Goal: Information Seeking & Learning: Learn about a topic

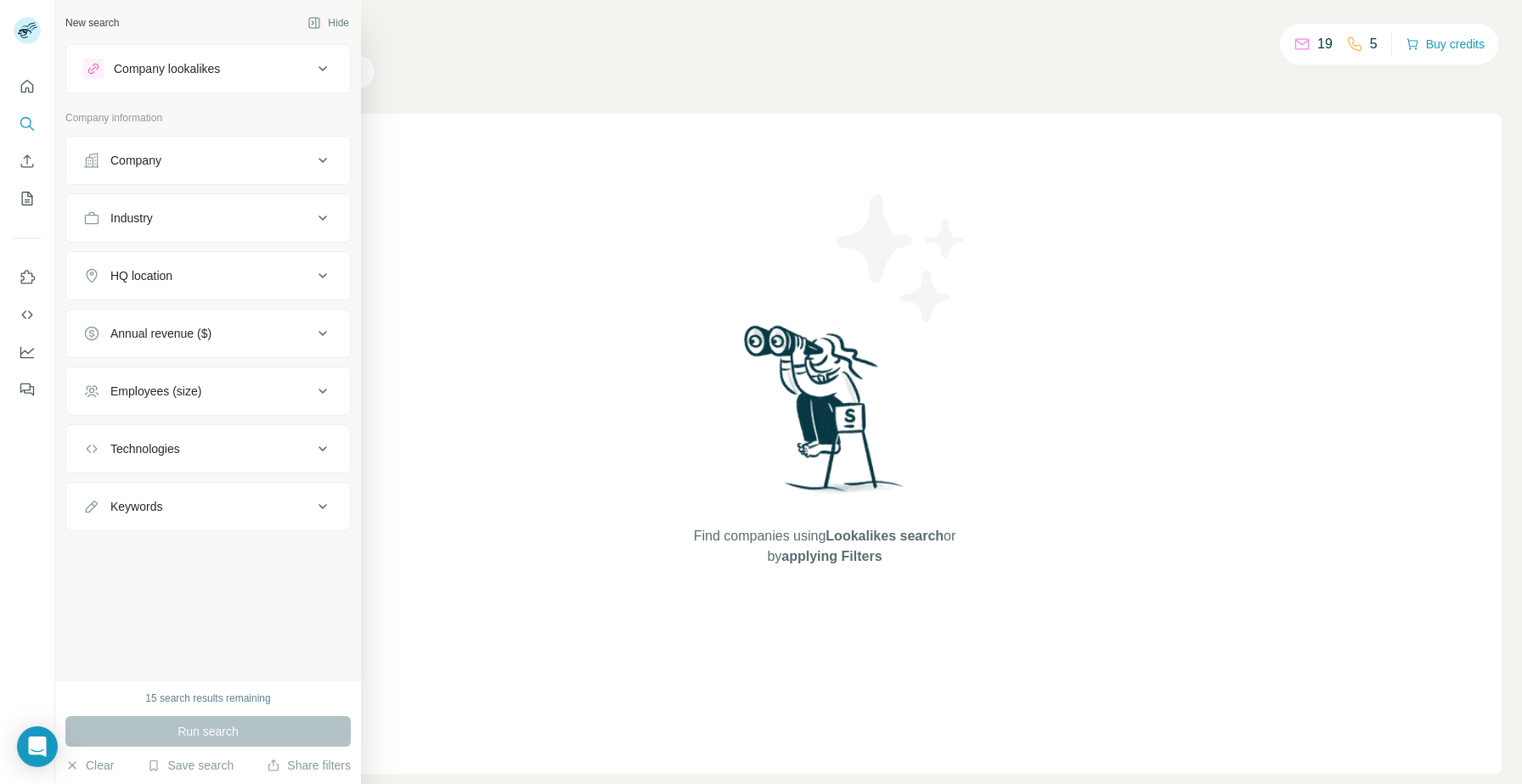
click at [234, 223] on div "Industry" at bounding box center [197, 218] width 229 height 17
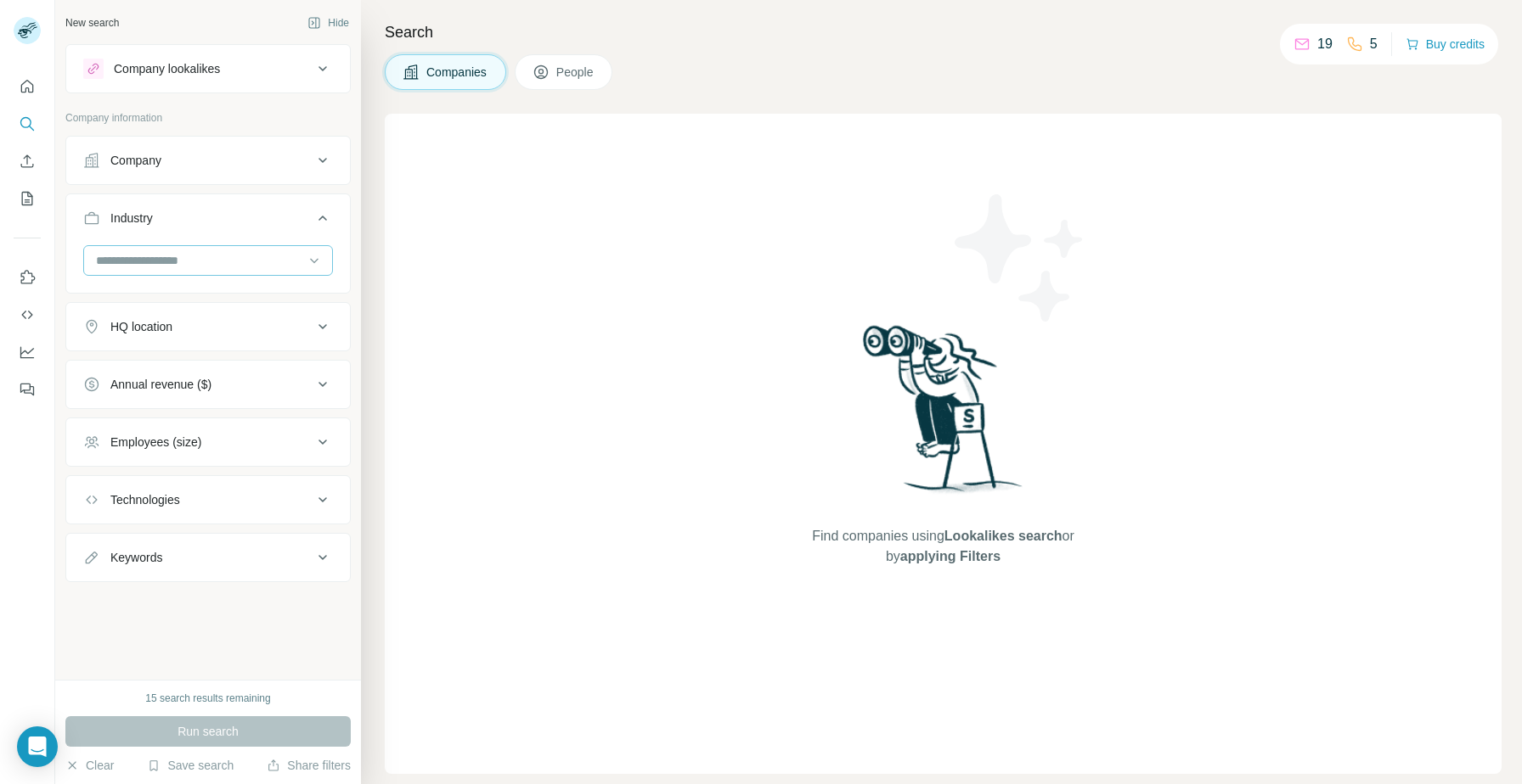
click at [217, 269] on input at bounding box center [199, 261] width 209 height 19
type input "**********"
click at [212, 288] on div "Digital Marketing" at bounding box center [208, 299] width 241 height 30
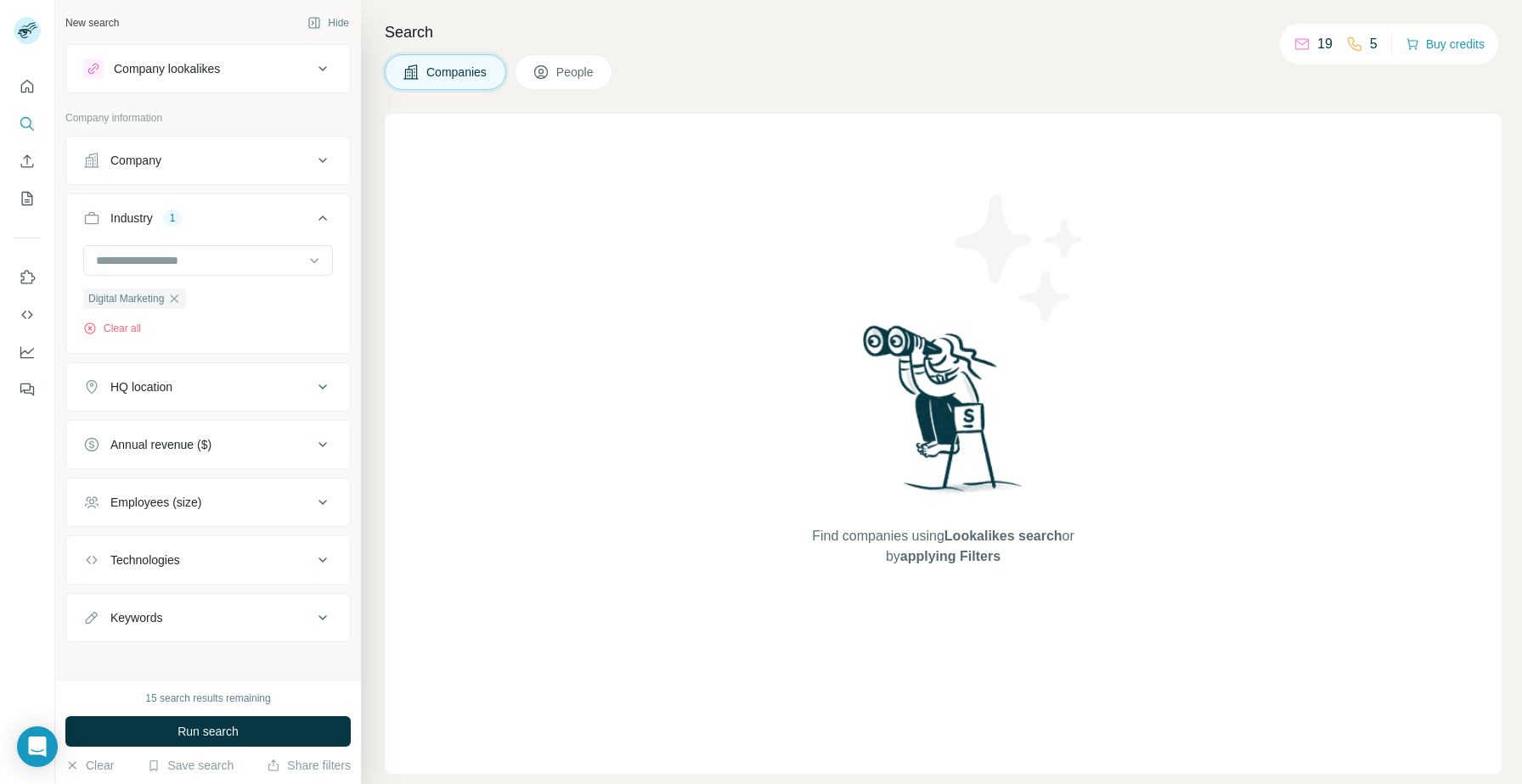
click at [222, 400] on button "HQ location" at bounding box center [208, 386] width 284 height 41
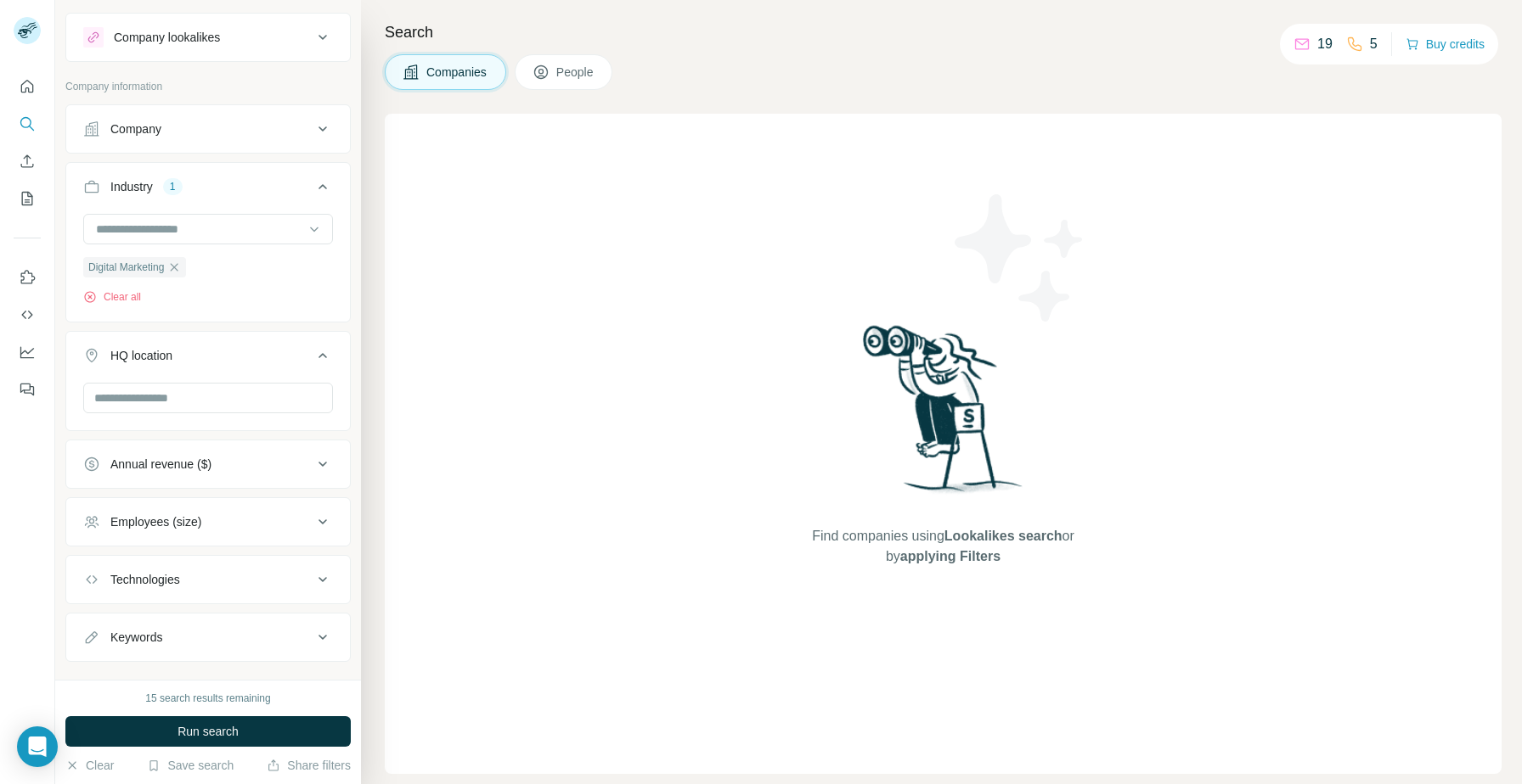
scroll to position [35, 0]
click at [231, 409] on div at bounding box center [208, 396] width 249 height 34
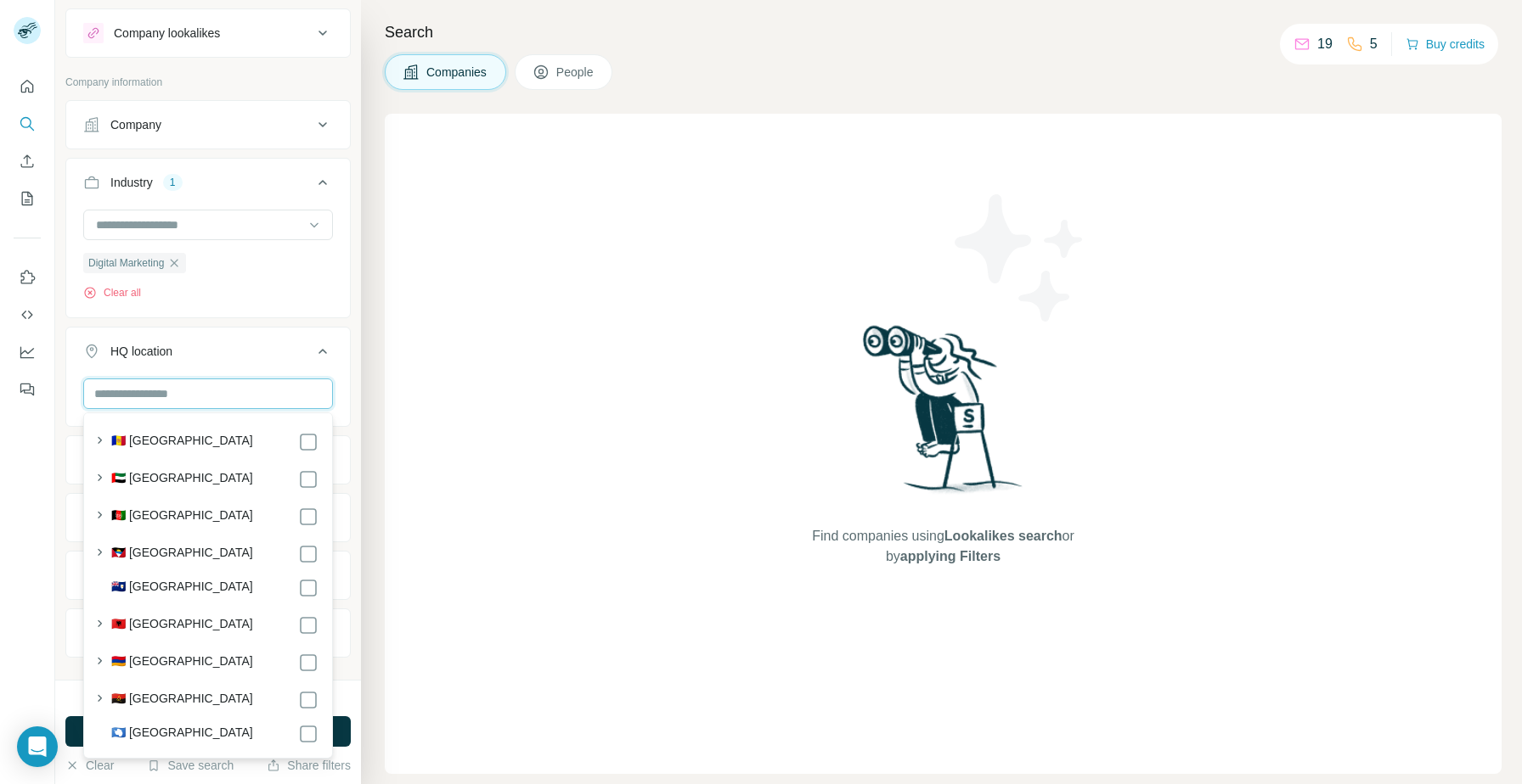
click at [211, 390] on input "text" at bounding box center [208, 394] width 249 height 30
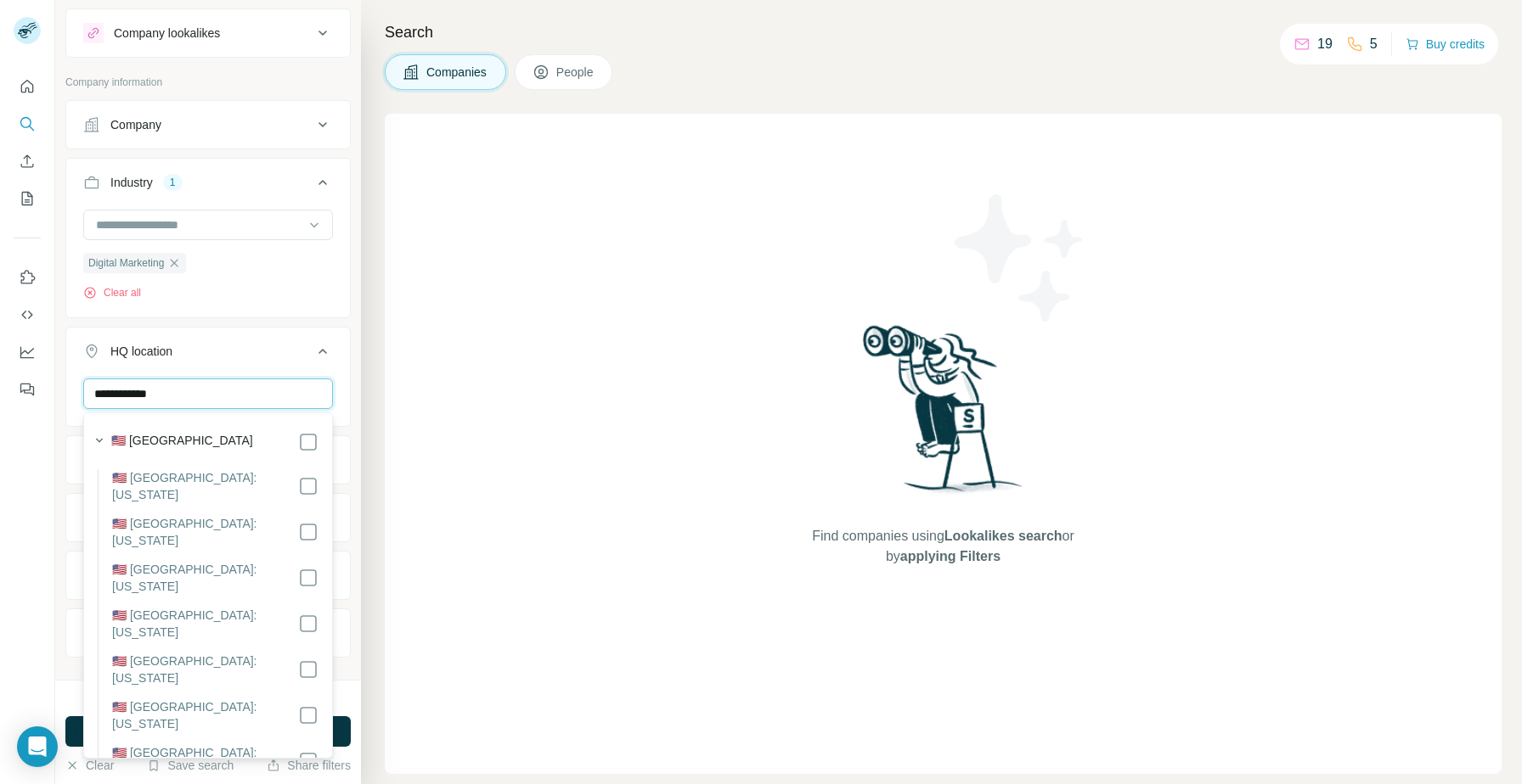
scroll to position [1558, 0]
type input "**********"
click at [287, 355] on div "HQ location 1" at bounding box center [197, 351] width 229 height 17
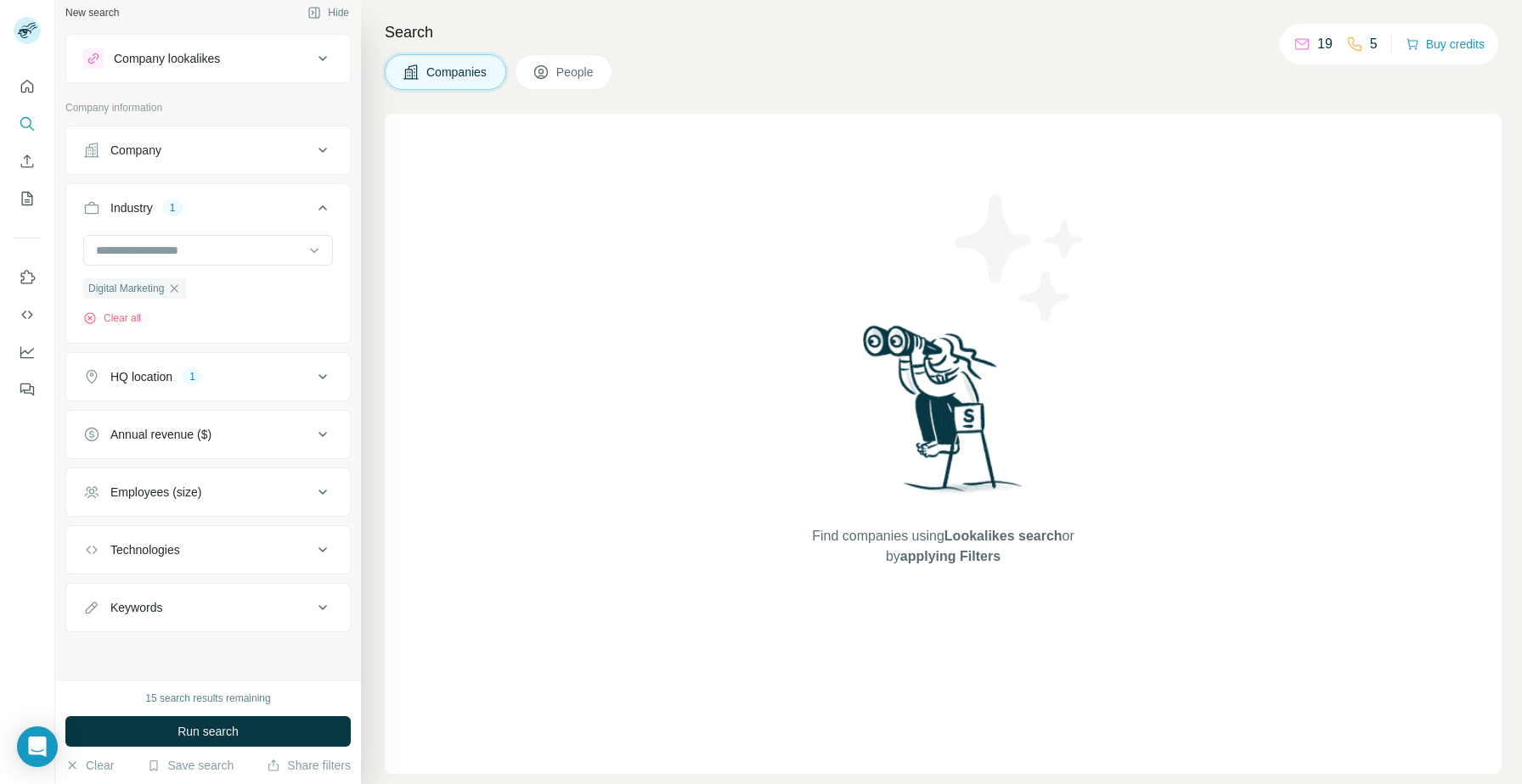
scroll to position [10, 0]
click at [262, 470] on div "Employees (size)" at bounding box center [208, 493] width 286 height 49
click at [240, 507] on button "Employees (size)" at bounding box center [208, 492] width 284 height 41
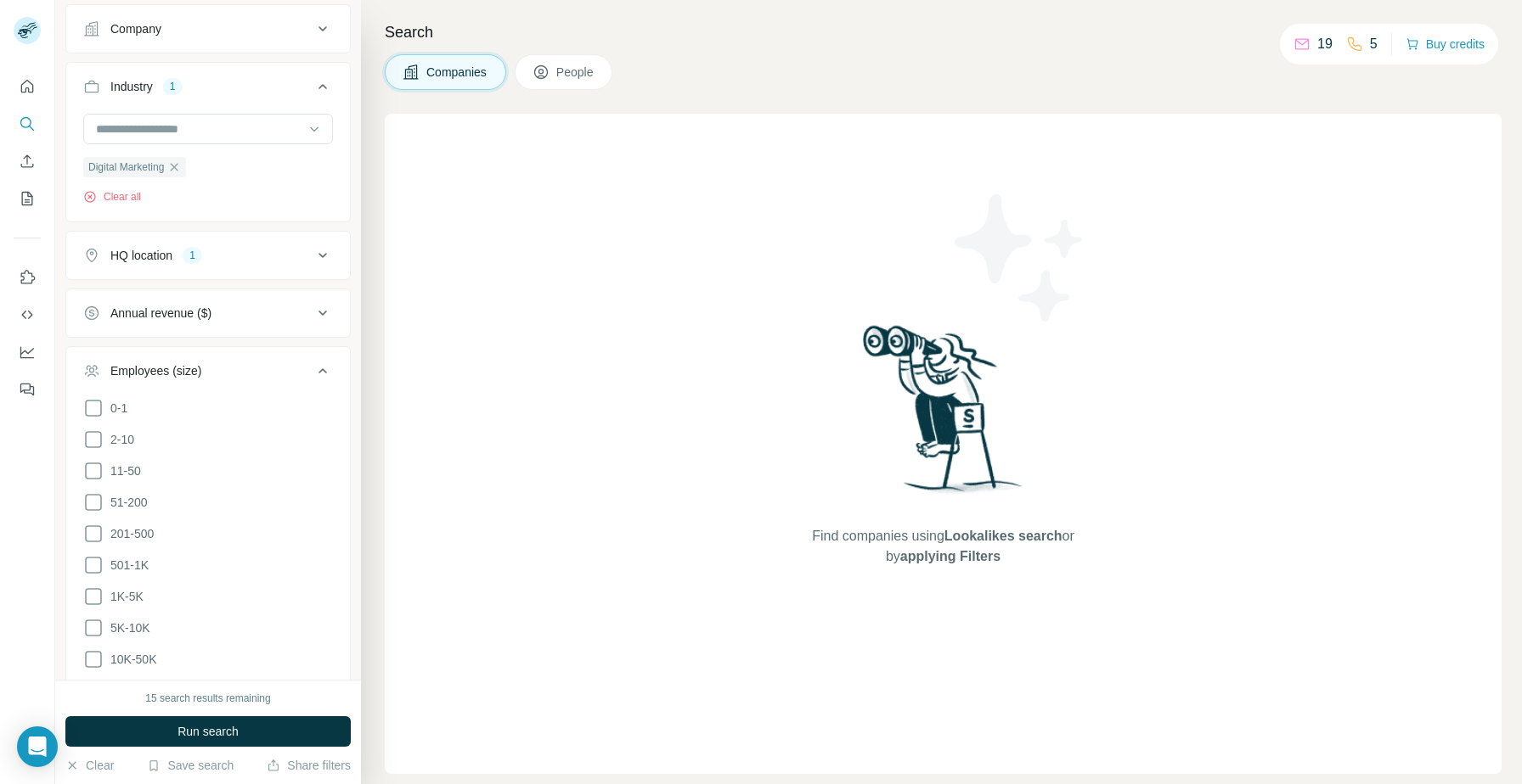
scroll to position [148, 0]
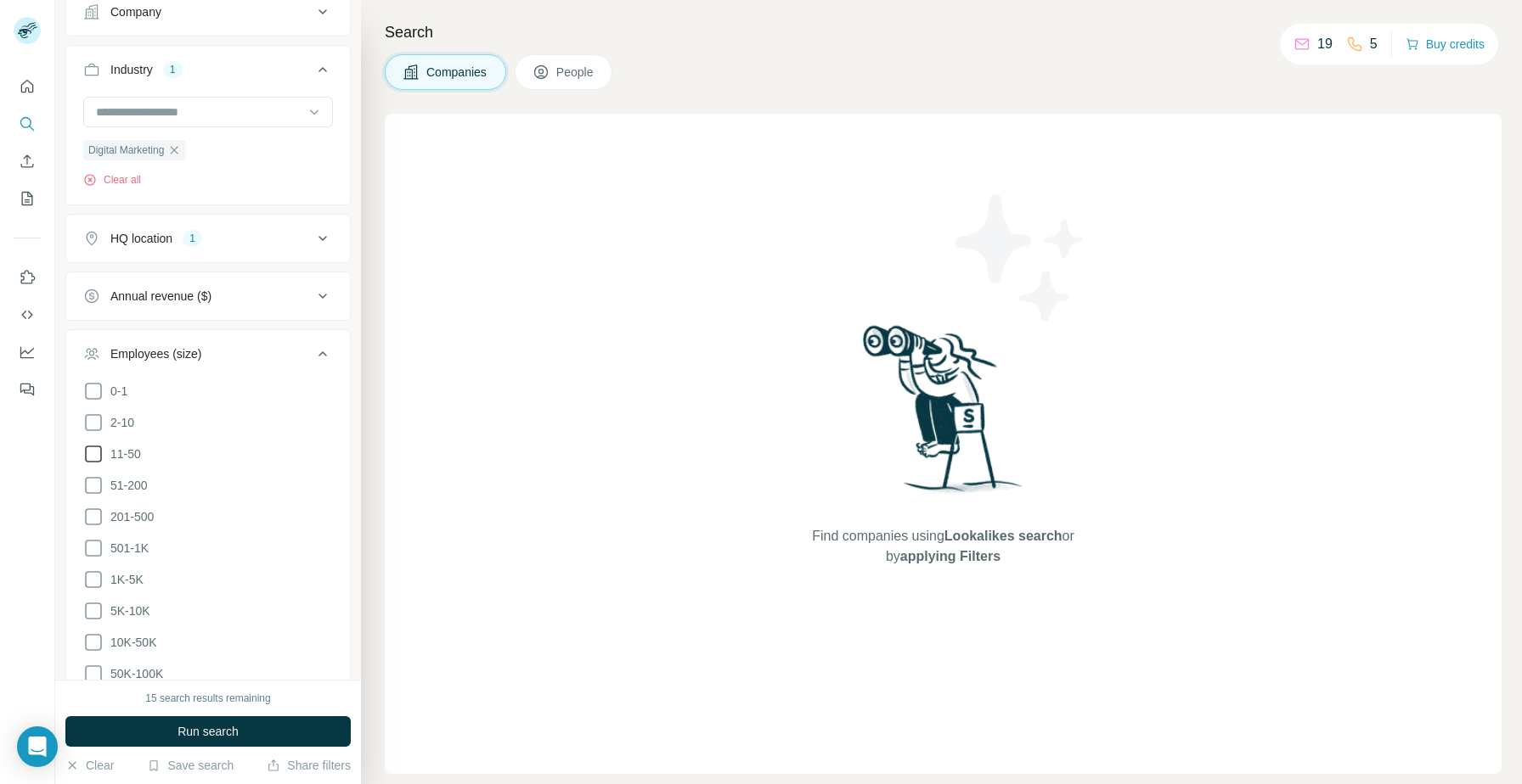
click at [95, 460] on icon at bounding box center [92, 454] width 20 height 20
click at [95, 483] on icon at bounding box center [92, 485] width 20 height 20
click at [95, 519] on icon at bounding box center [92, 517] width 20 height 20
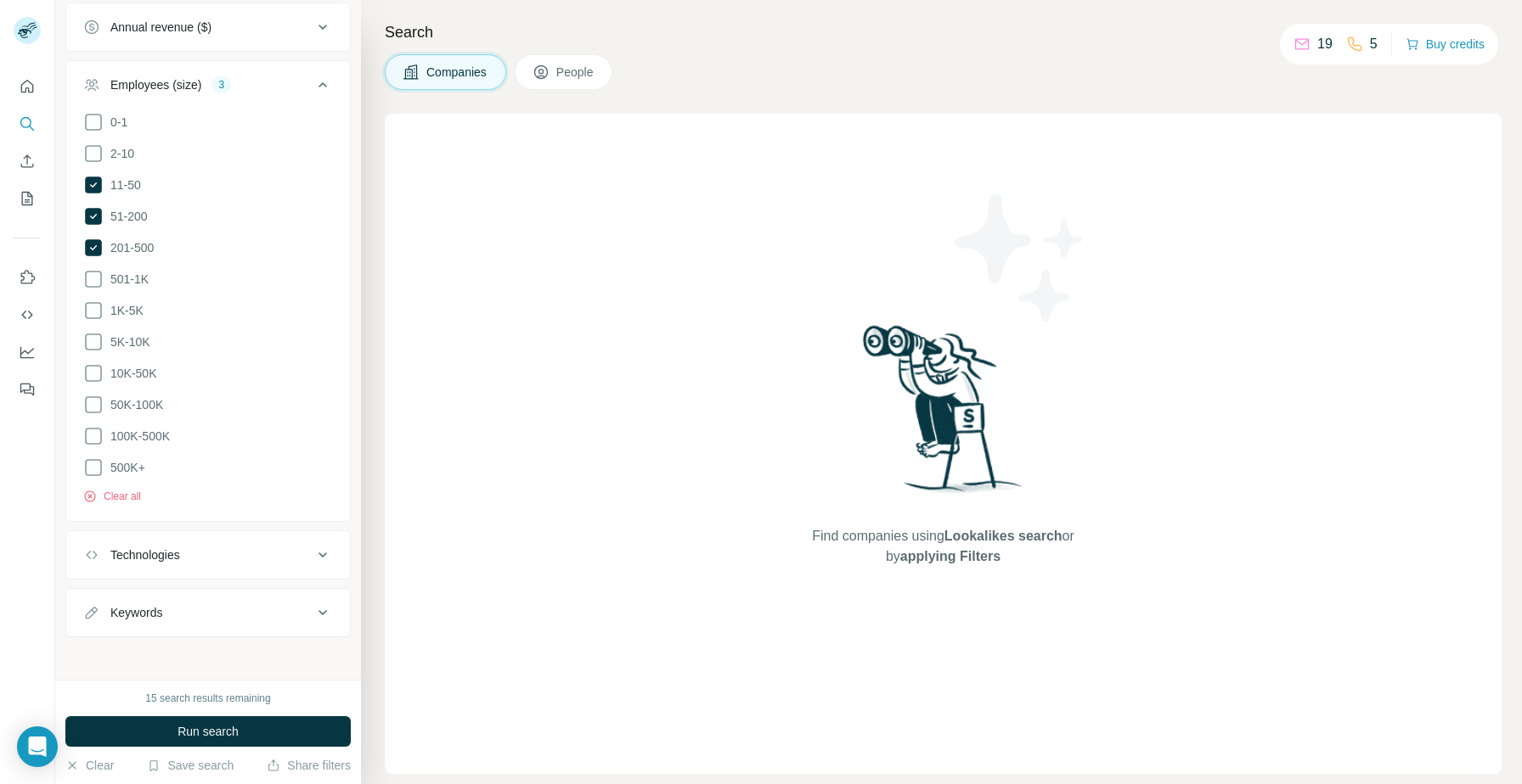
click at [197, 610] on div "Keywords" at bounding box center [197, 613] width 229 height 17
click at [186, 648] on input "text" at bounding box center [190, 656] width 216 height 30
type input "***"
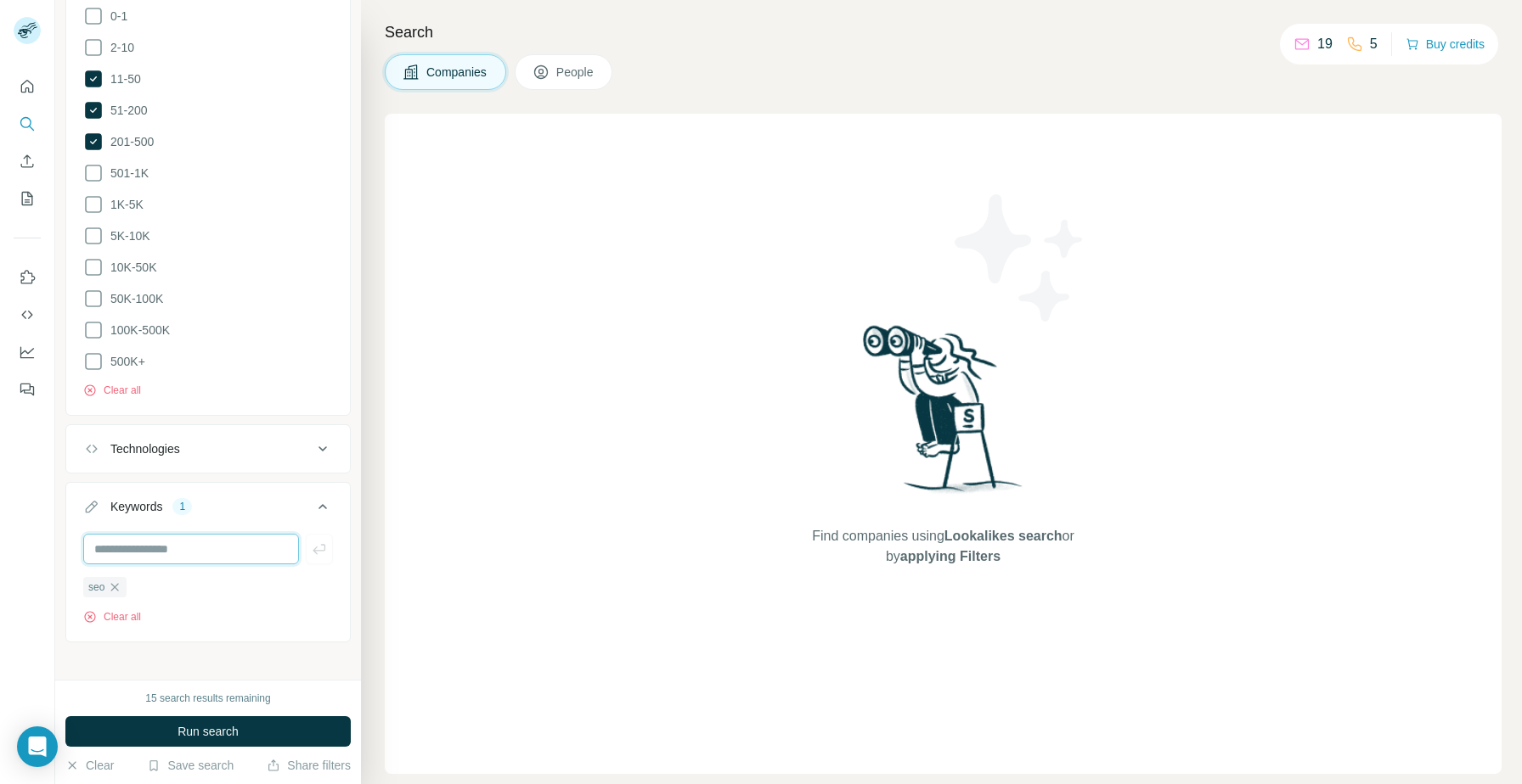
scroll to position [529, 0]
click at [240, 729] on button "Run search" at bounding box center [208, 732] width 286 height 30
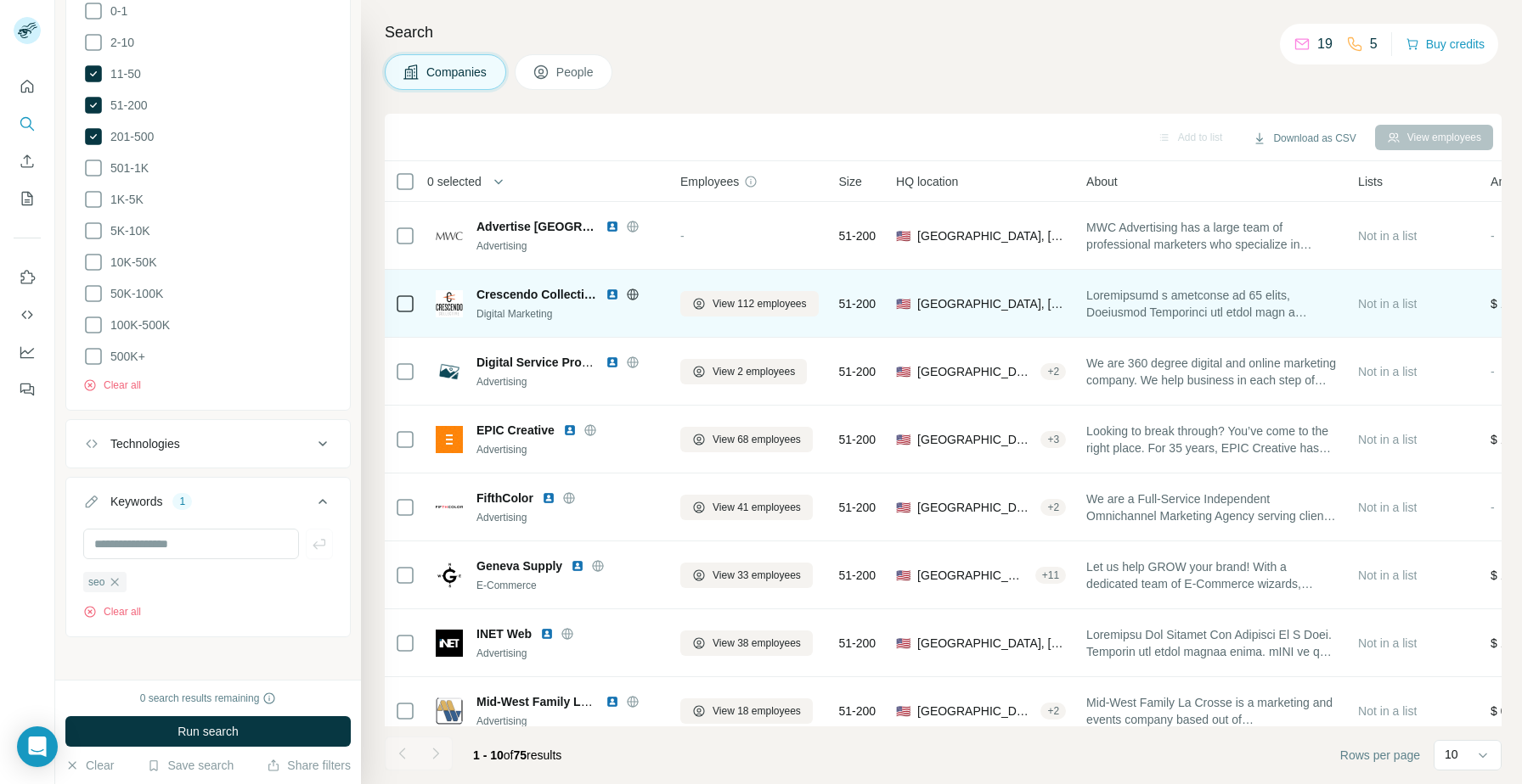
click at [611, 295] on img at bounding box center [612, 294] width 13 height 13
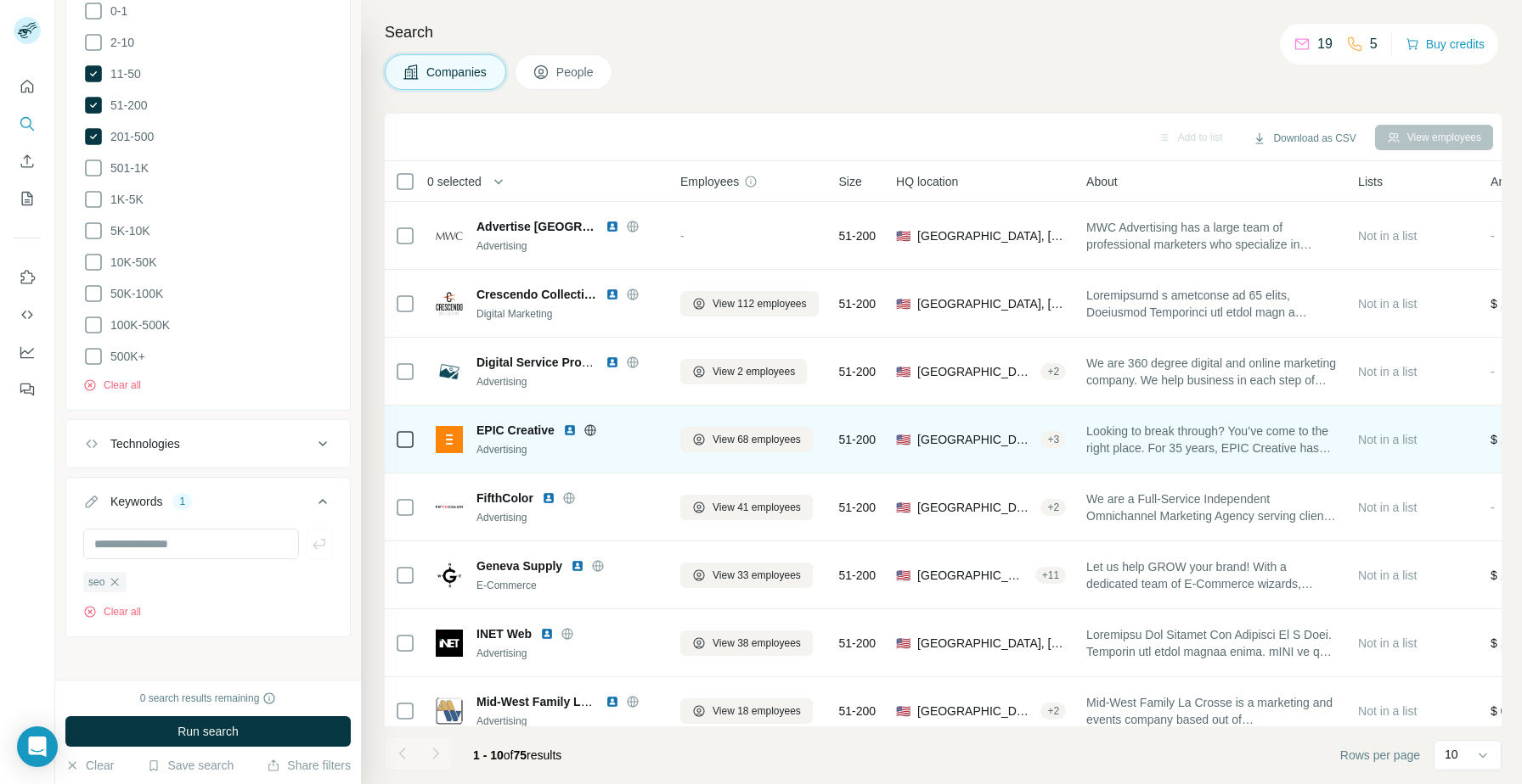
click at [571, 431] on img at bounding box center [570, 430] width 13 height 13
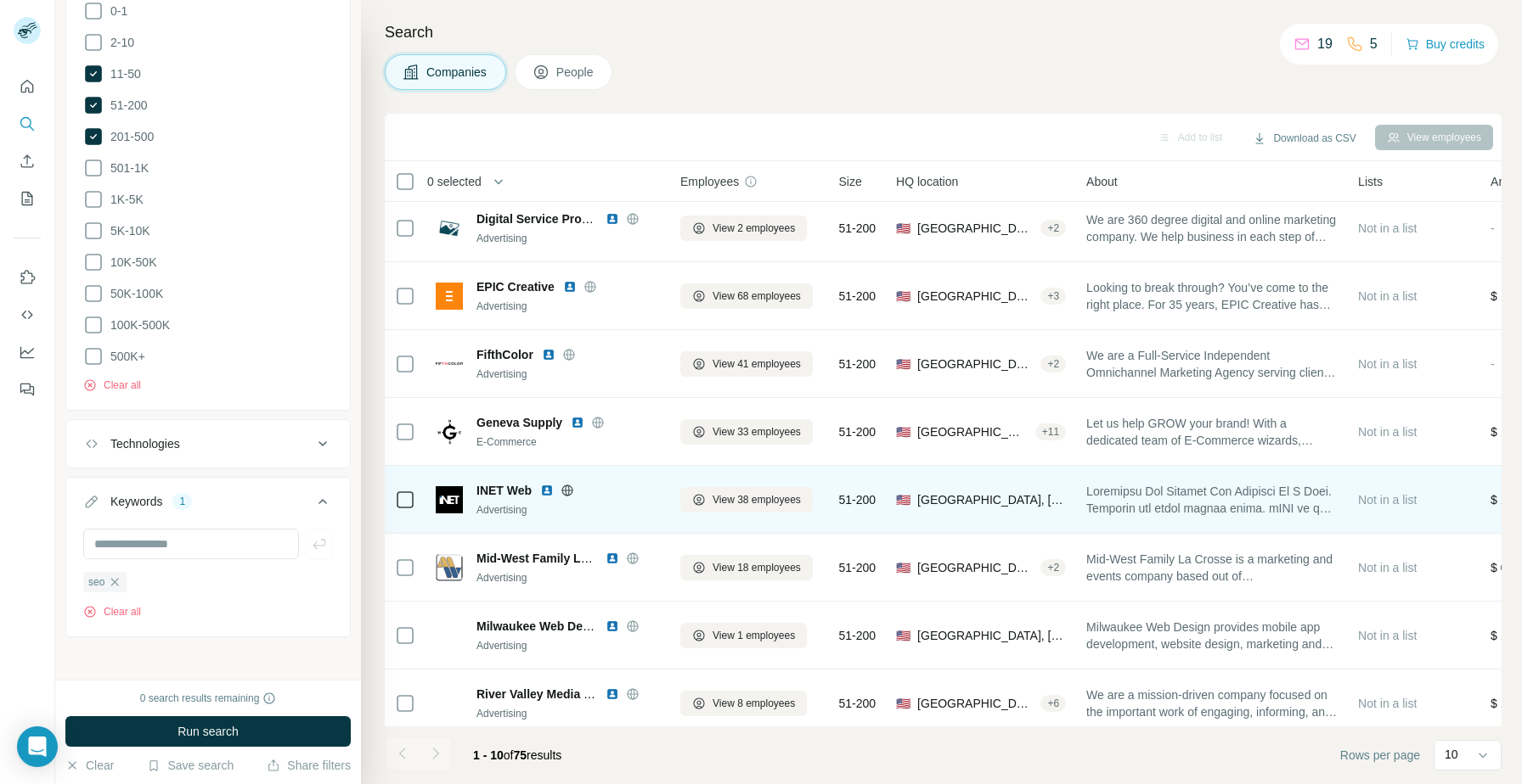
scroll to position [146, 0]
click at [545, 490] on img at bounding box center [546, 489] width 13 height 13
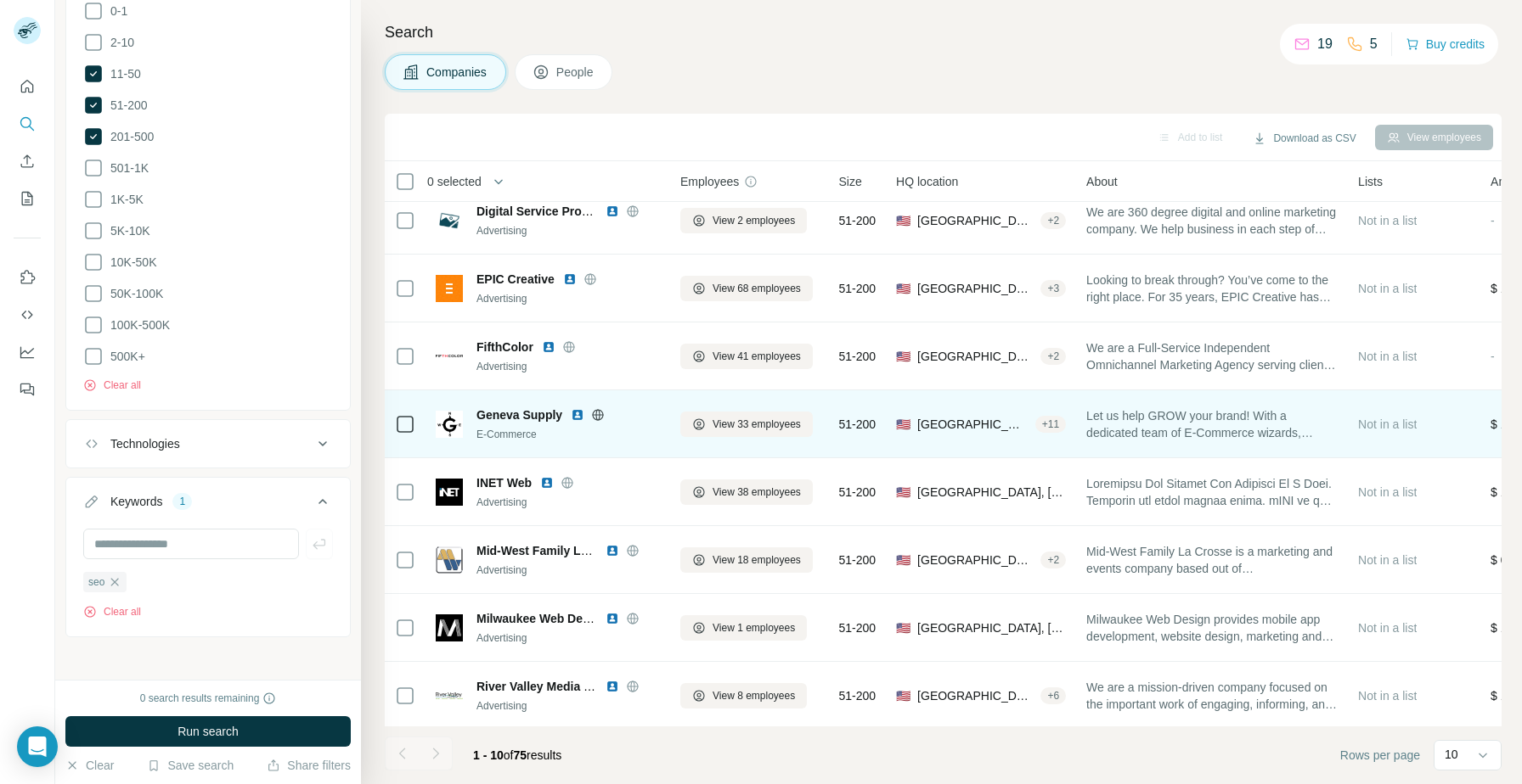
scroll to position [154, 0]
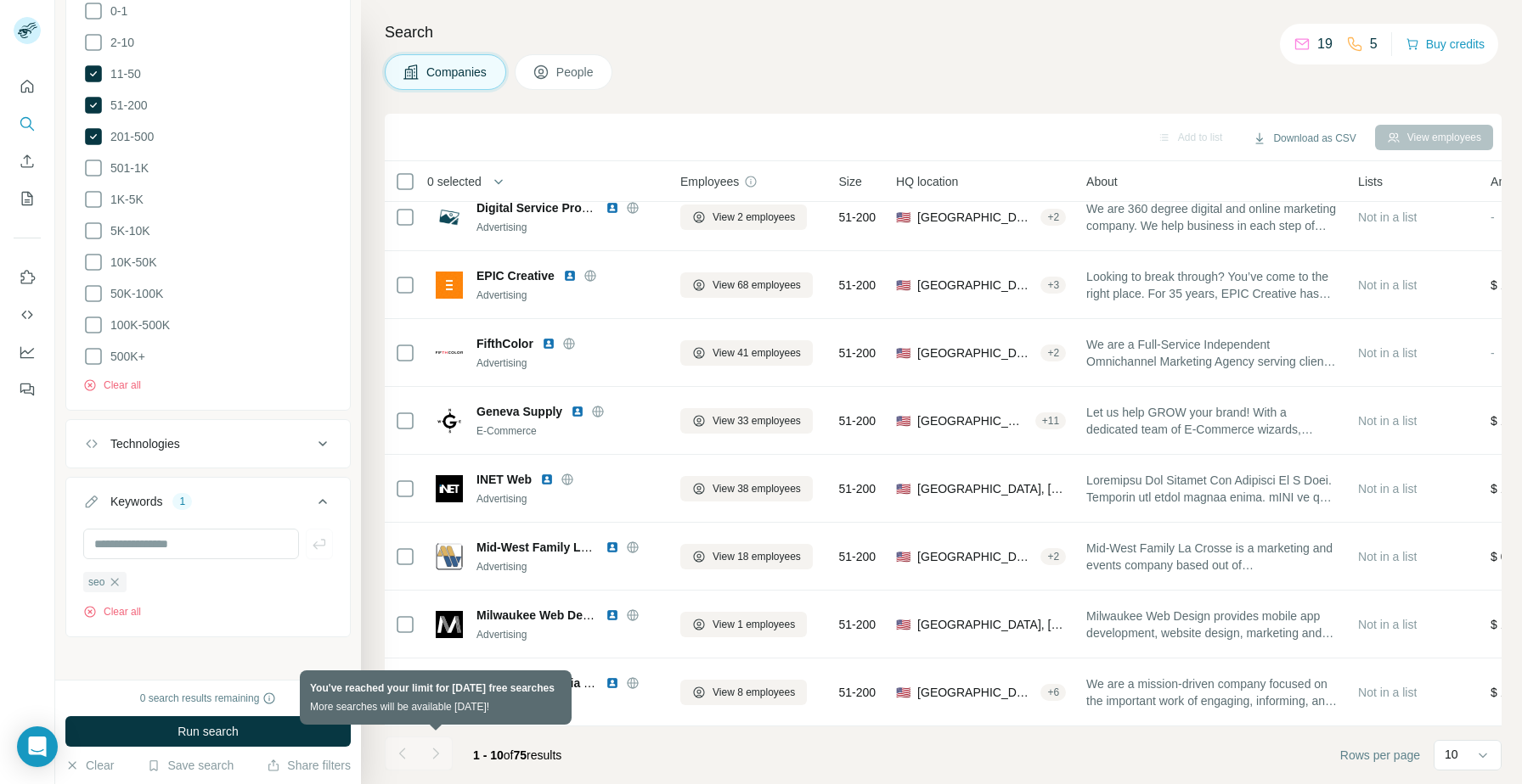
click at [440, 760] on div at bounding box center [436, 754] width 34 height 34
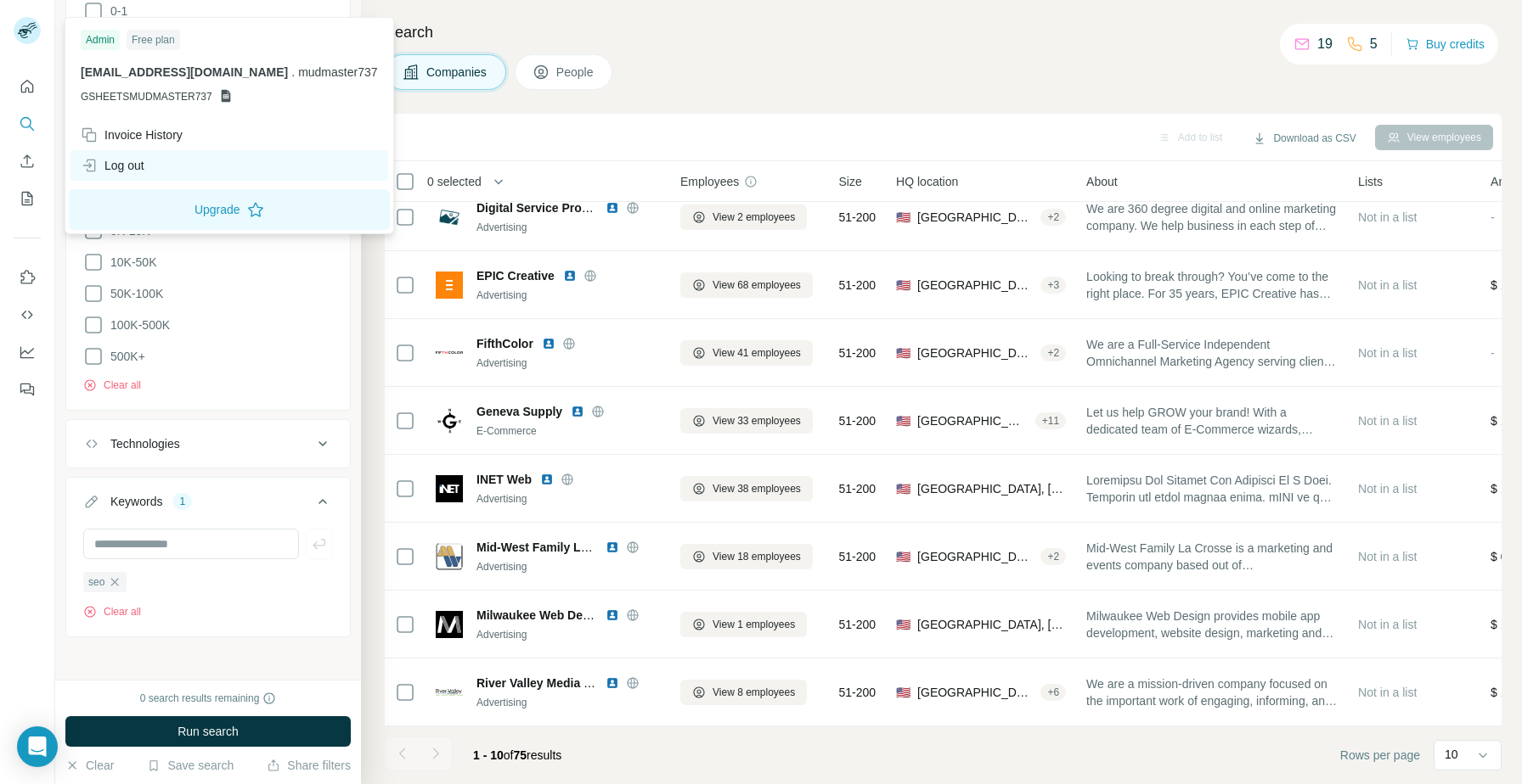
click at [162, 174] on div "Log out" at bounding box center [229, 166] width 318 height 30
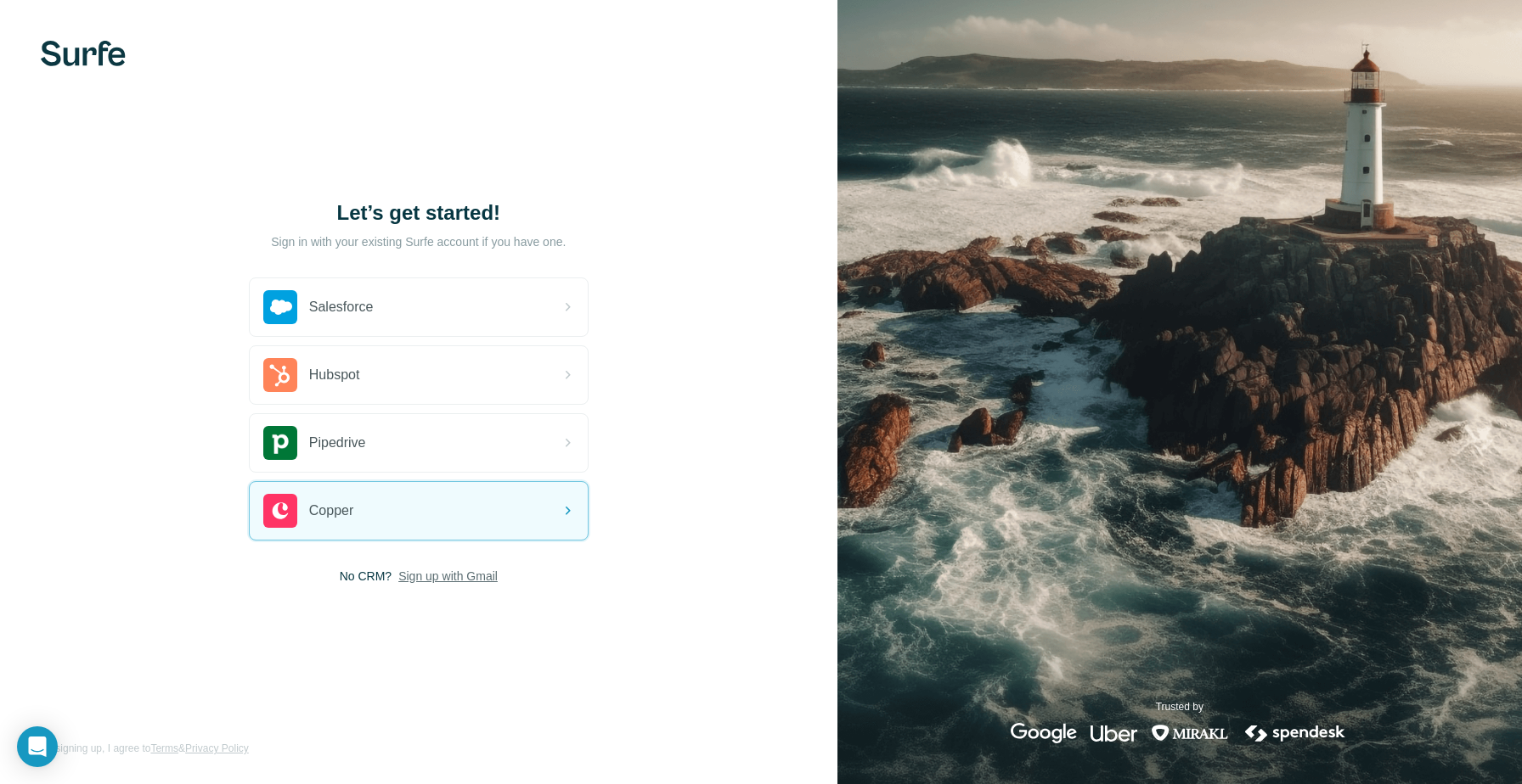
click at [406, 581] on span "Sign up with Gmail" at bounding box center [447, 577] width 99 height 17
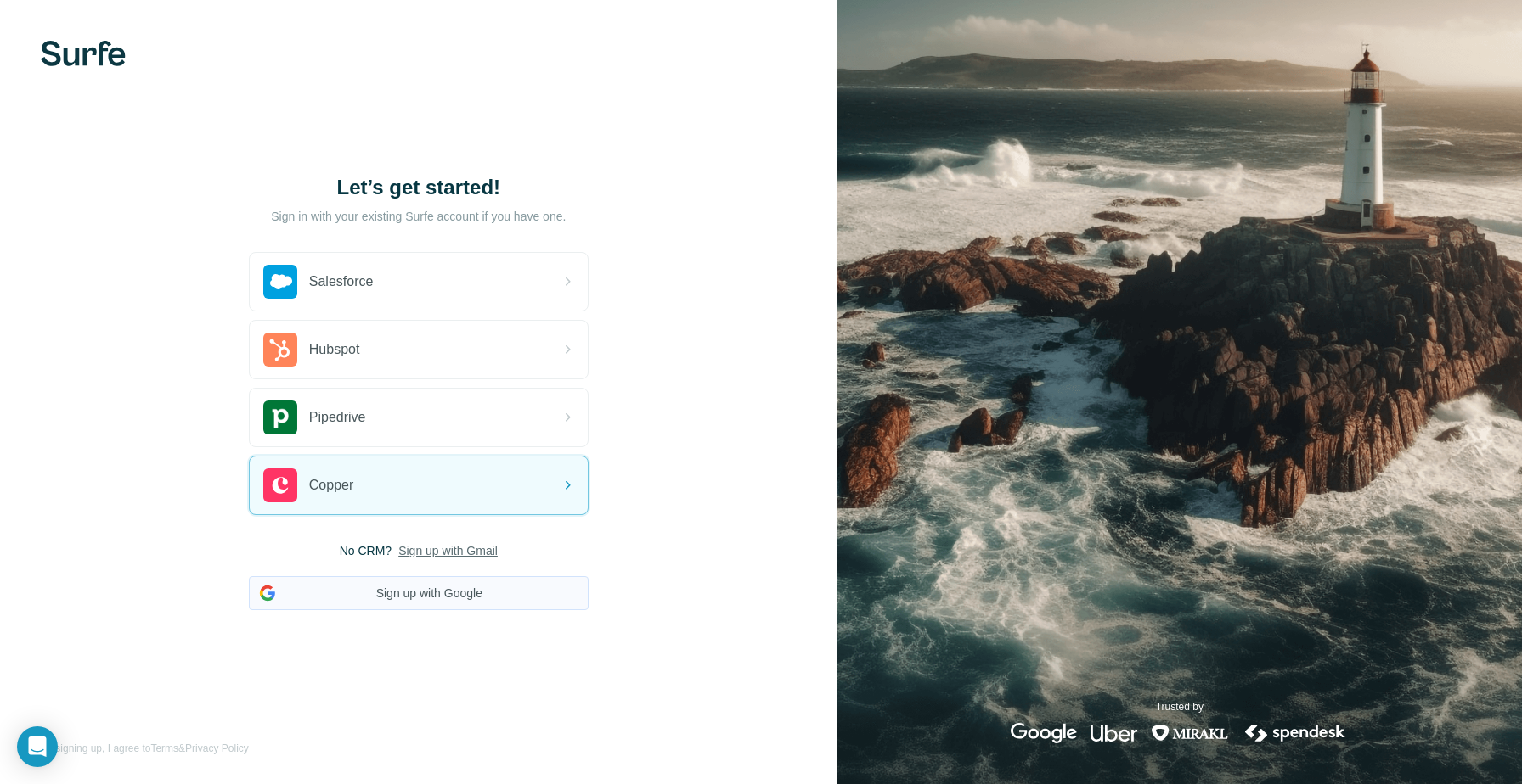
click at [395, 602] on button "Sign up with Google" at bounding box center [418, 594] width 340 height 34
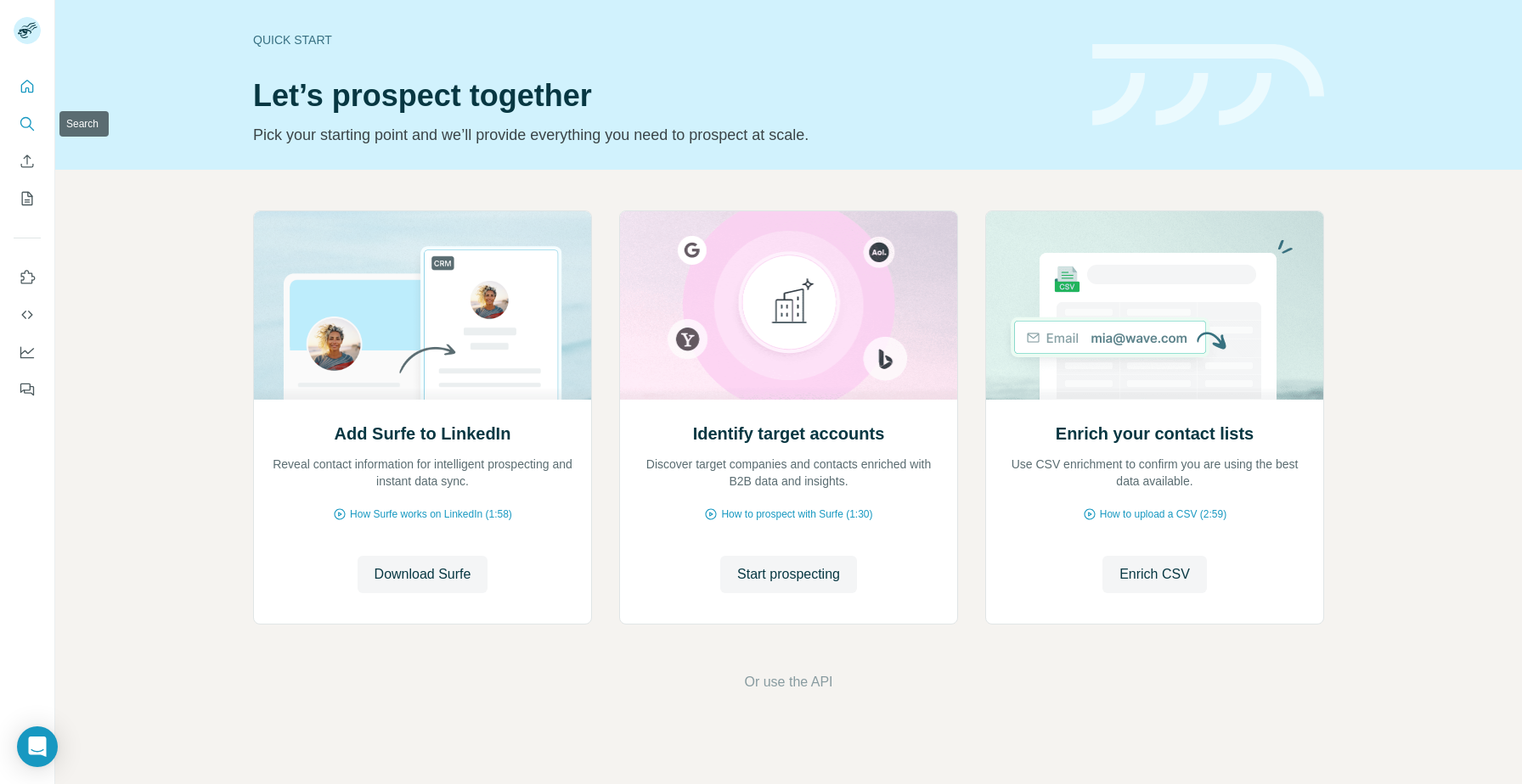
click at [28, 115] on icon "Search" at bounding box center [28, 124] width 17 height 17
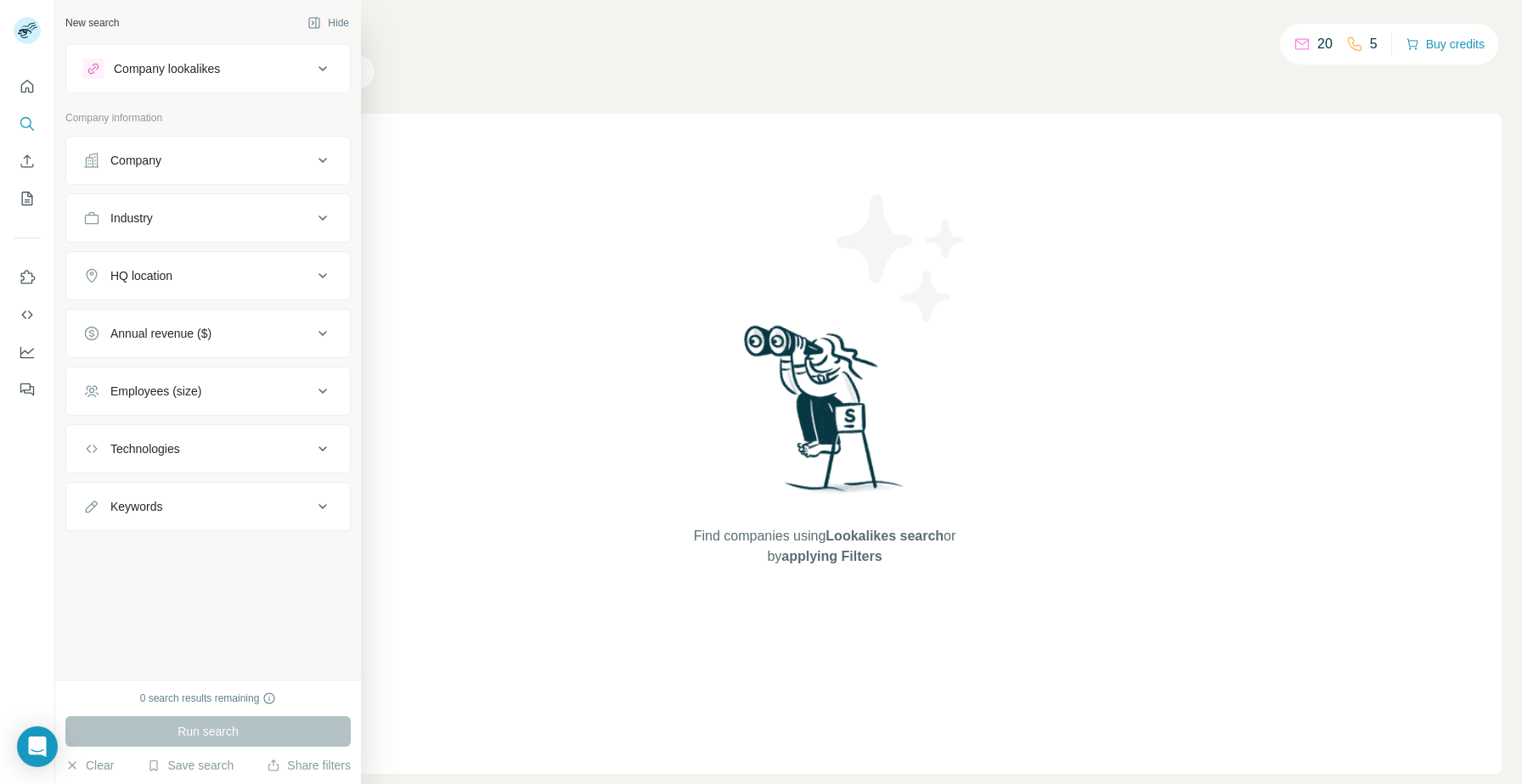
click at [227, 166] on div "Company" at bounding box center [197, 161] width 229 height 17
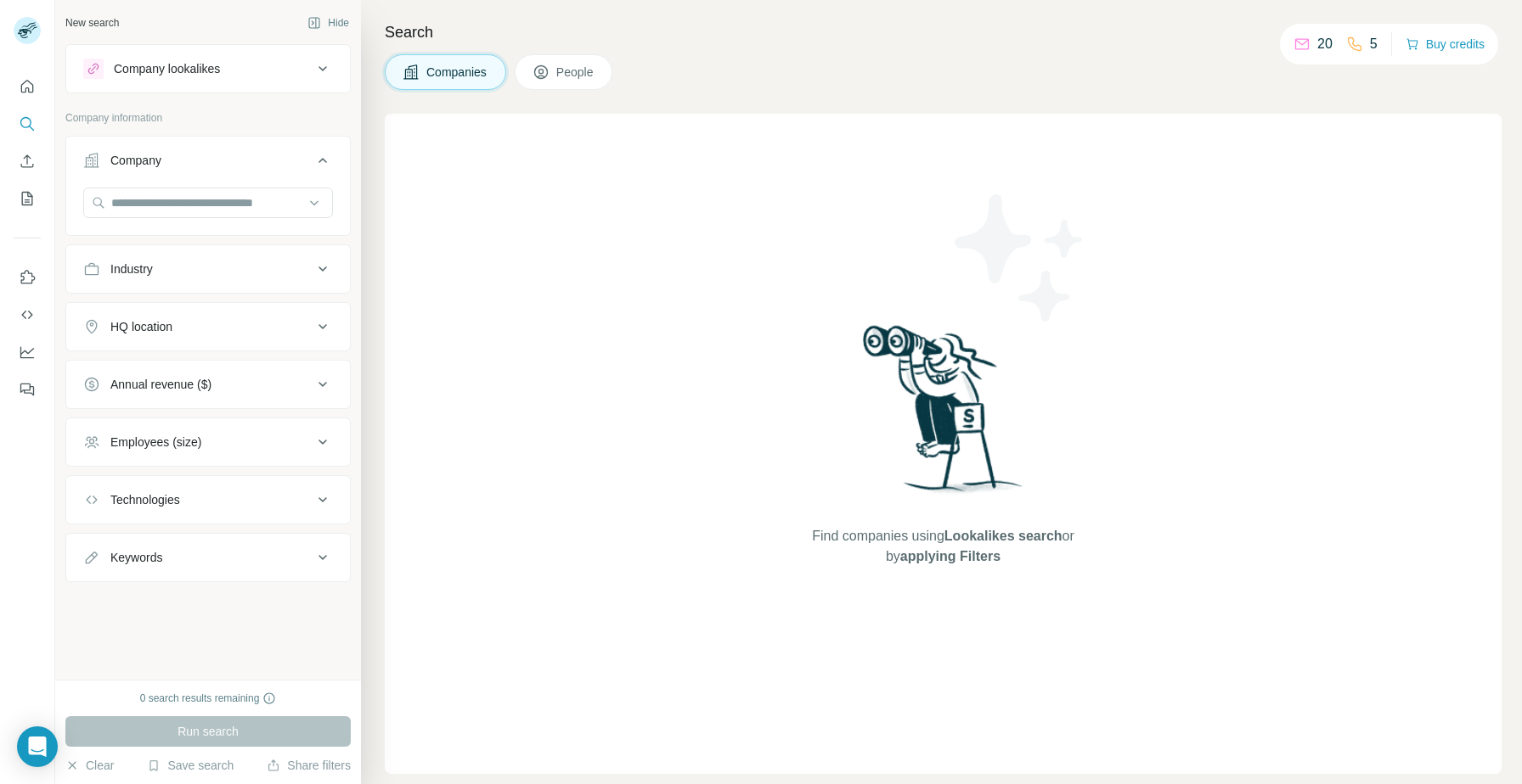
click at [230, 261] on div "Industry" at bounding box center [197, 269] width 229 height 17
click at [243, 311] on input at bounding box center [199, 312] width 209 height 19
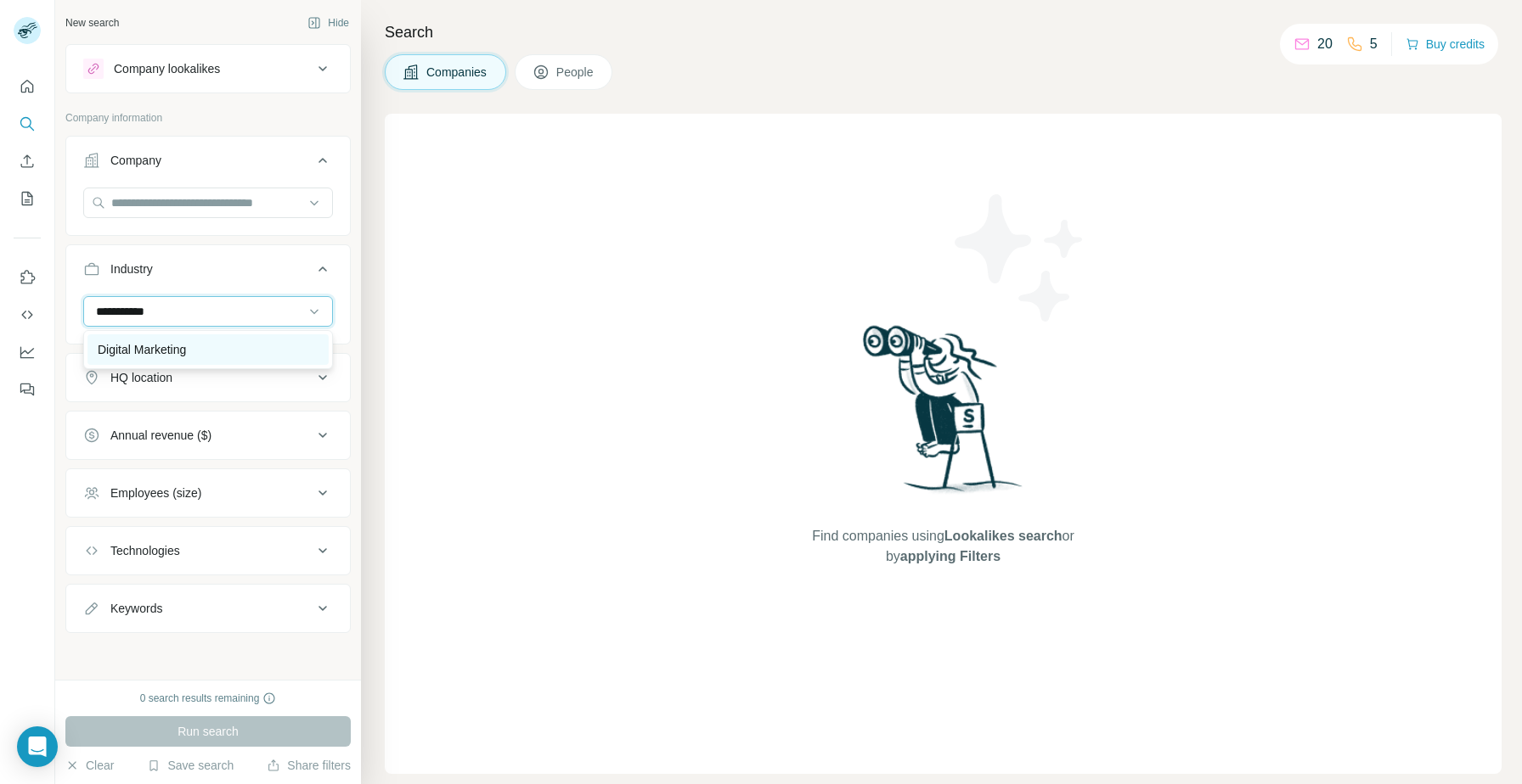
type input "**********"
click at [227, 345] on div "Digital Marketing" at bounding box center [208, 350] width 221 height 17
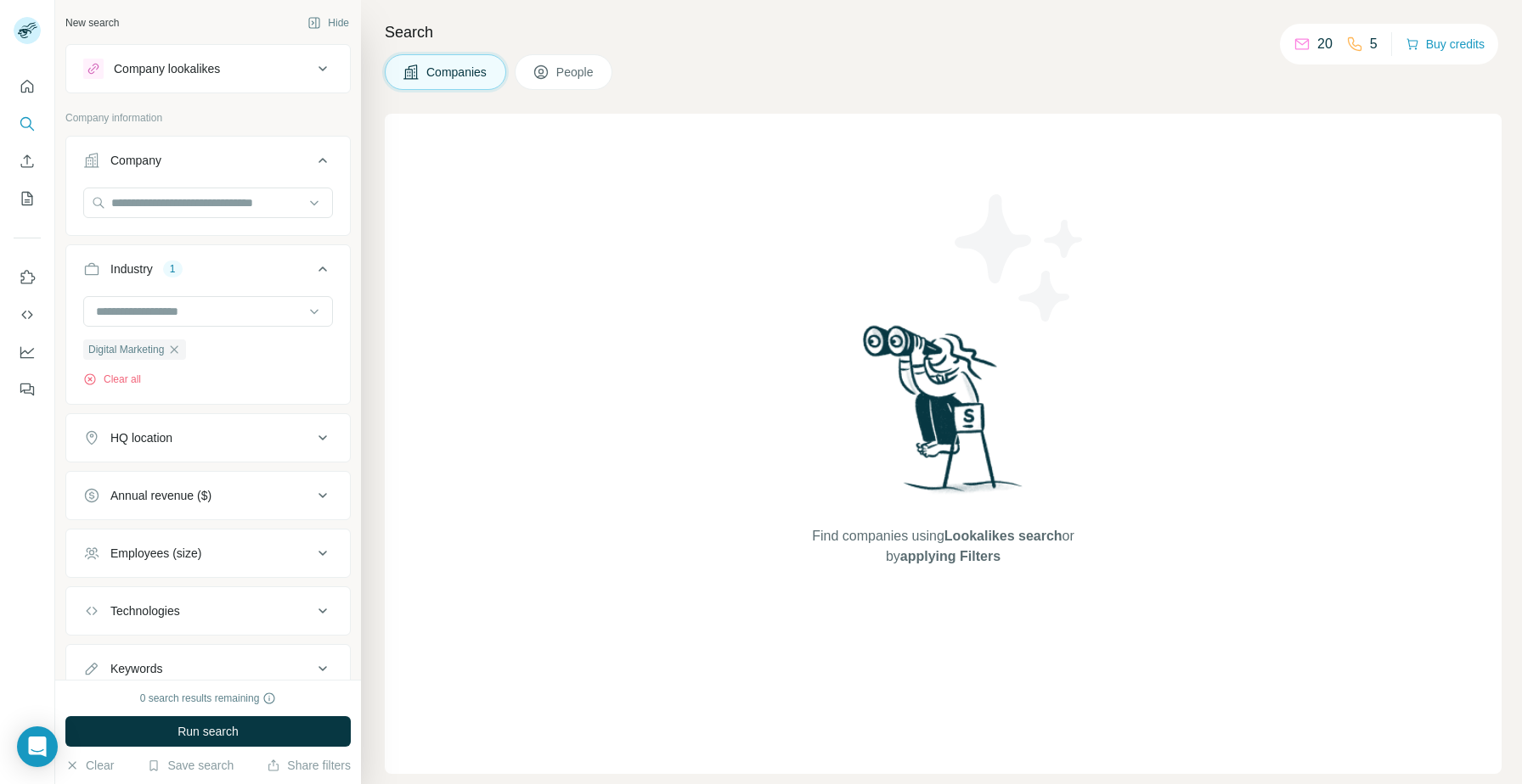
click at [215, 451] on button "HQ location" at bounding box center [208, 438] width 284 height 41
click at [201, 497] on div at bounding box center [208, 482] width 249 height 34
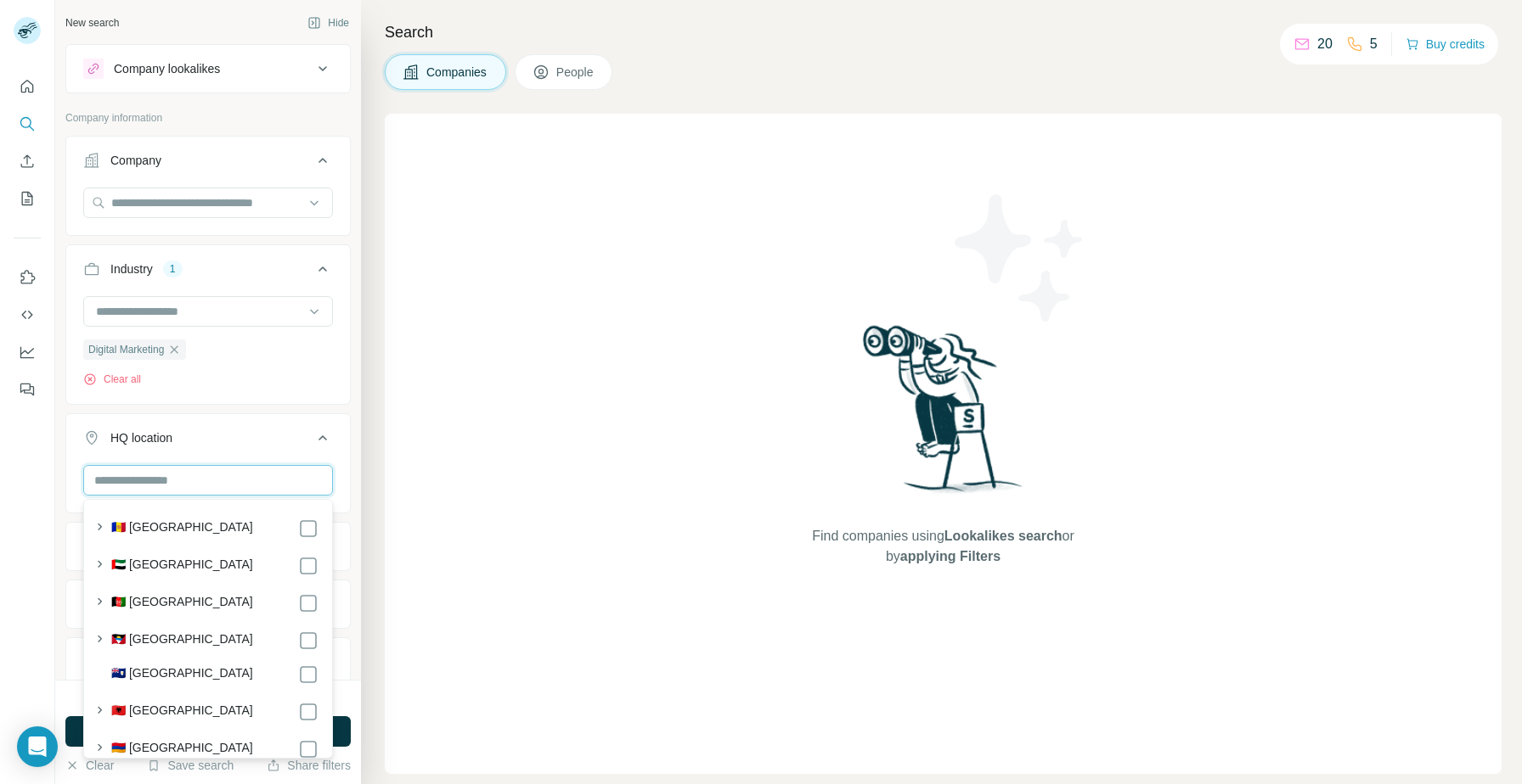
click at [208, 481] on input "text" at bounding box center [208, 480] width 249 height 30
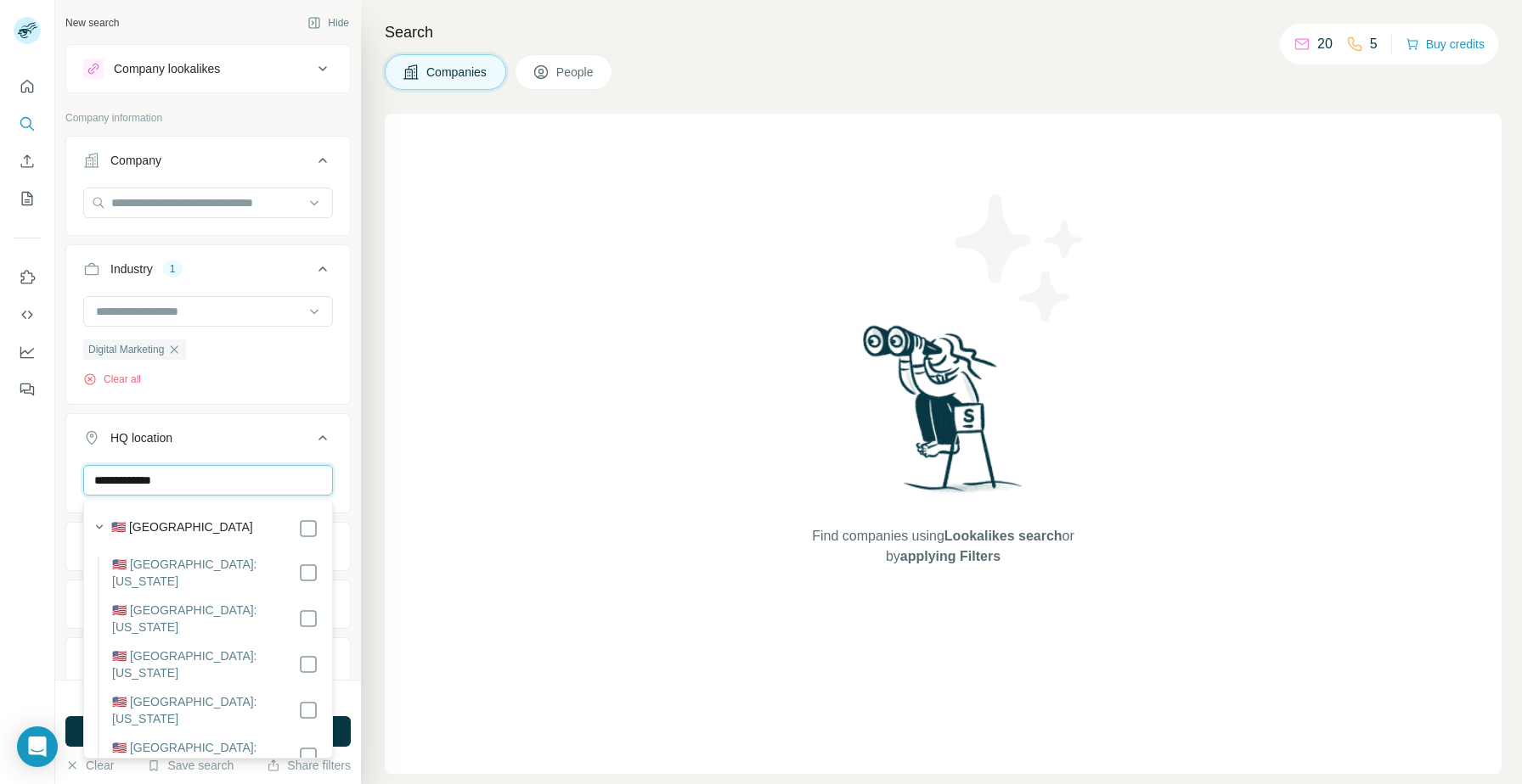
scroll to position [1645, 0]
type input "**********"
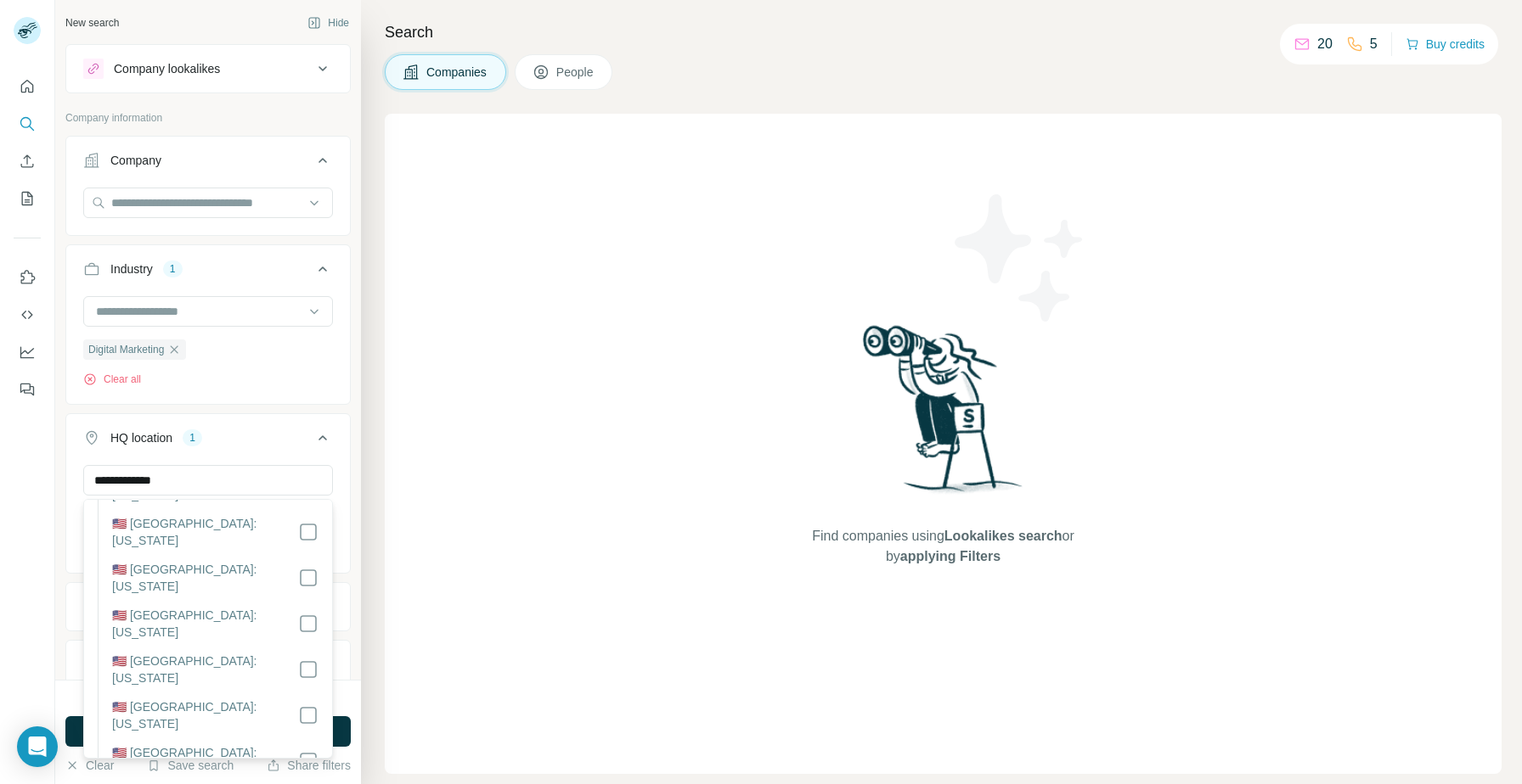
click at [297, 443] on div "HQ location 1" at bounding box center [197, 438] width 229 height 17
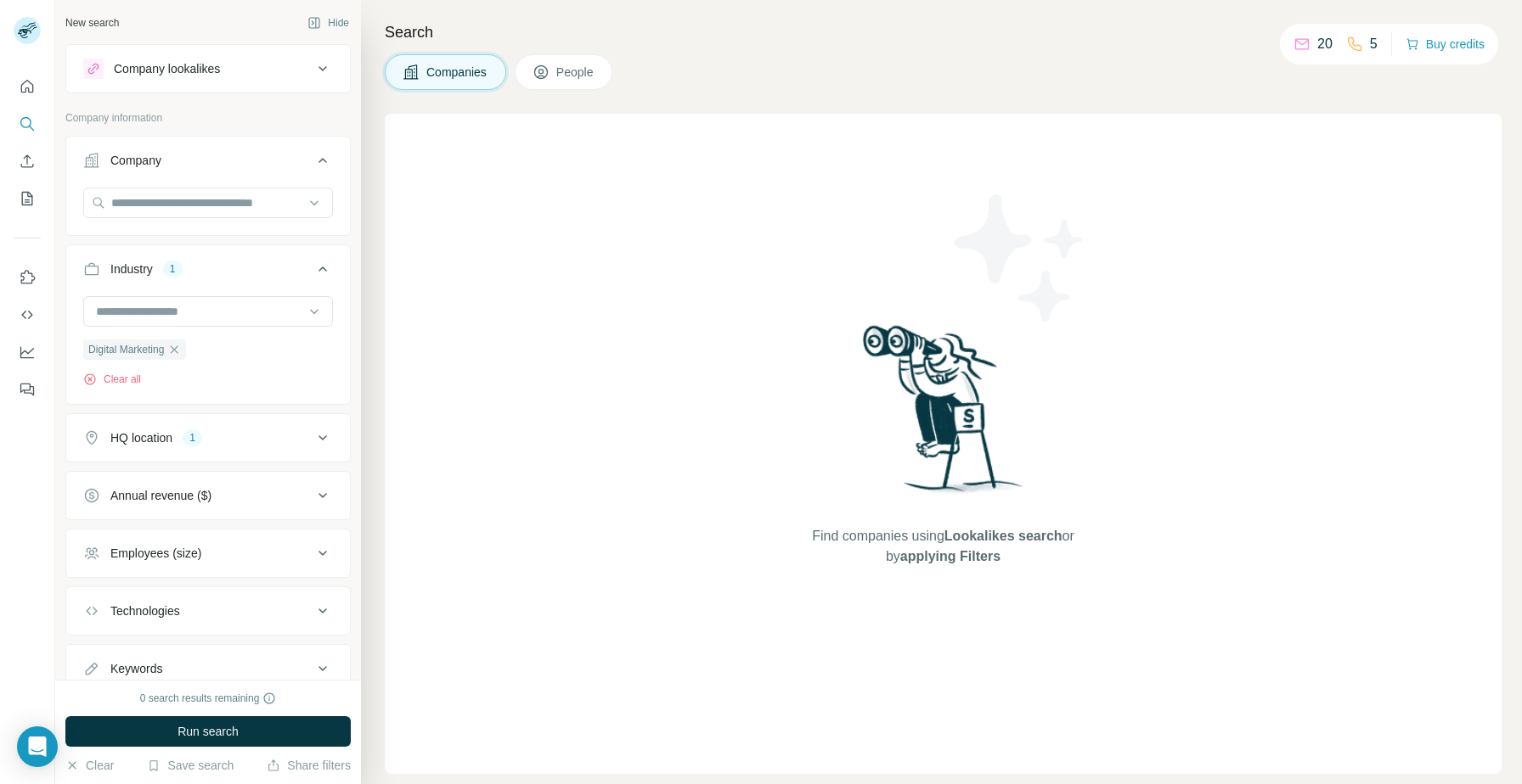
scroll to position [61, 0]
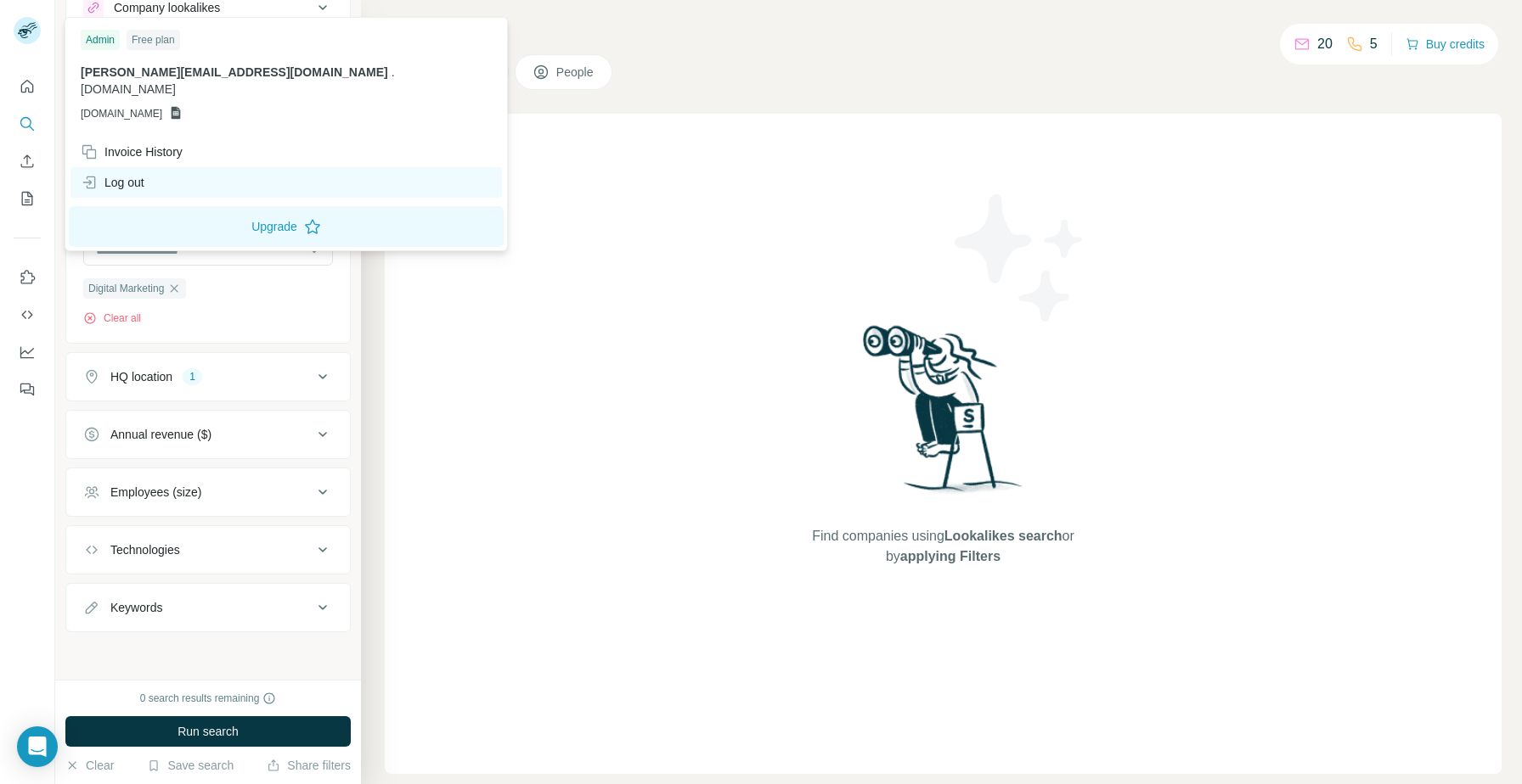
click at [159, 173] on div "Log out" at bounding box center [286, 183] width 431 height 30
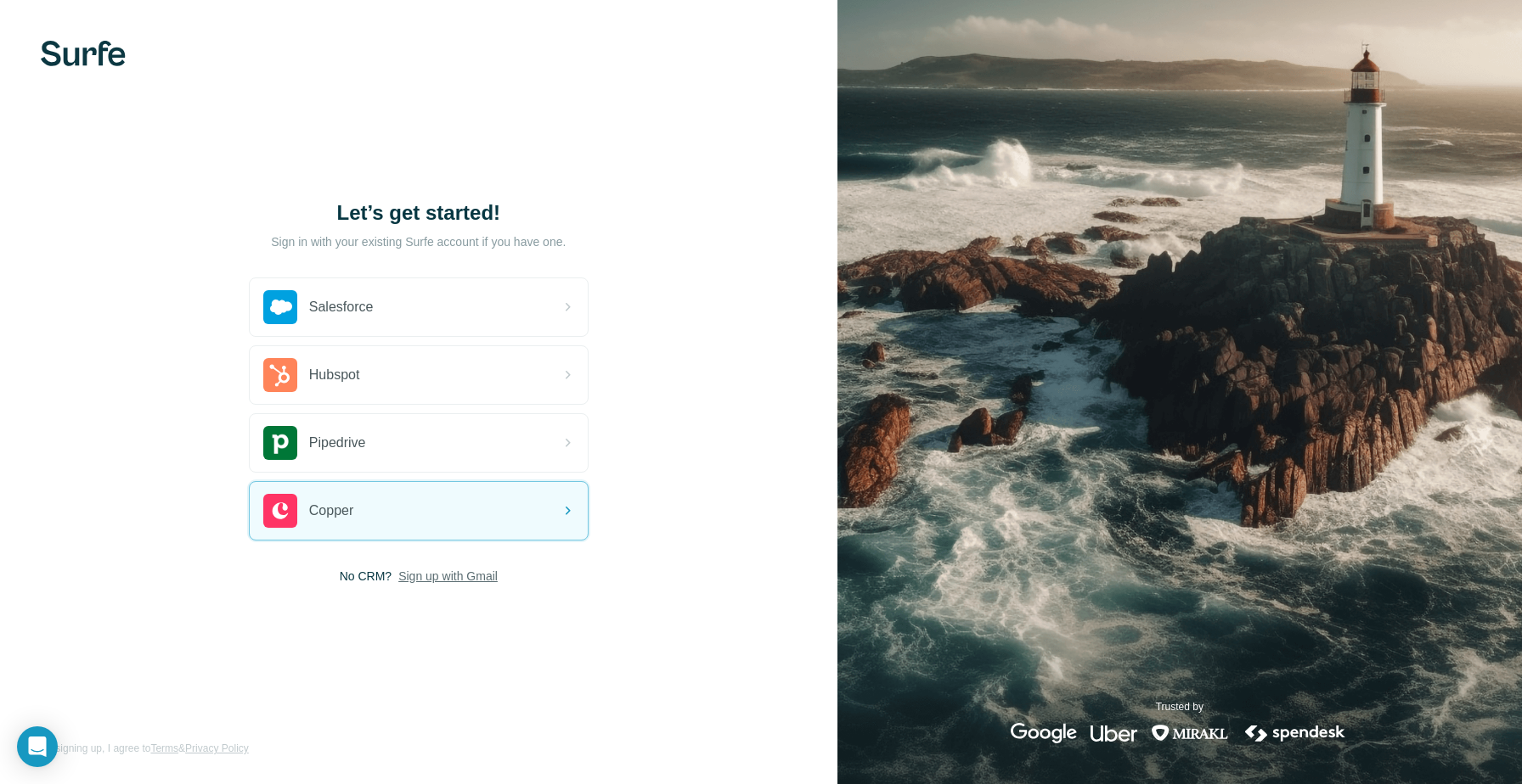
click at [459, 577] on span "Sign up with Gmail" at bounding box center [447, 577] width 99 height 17
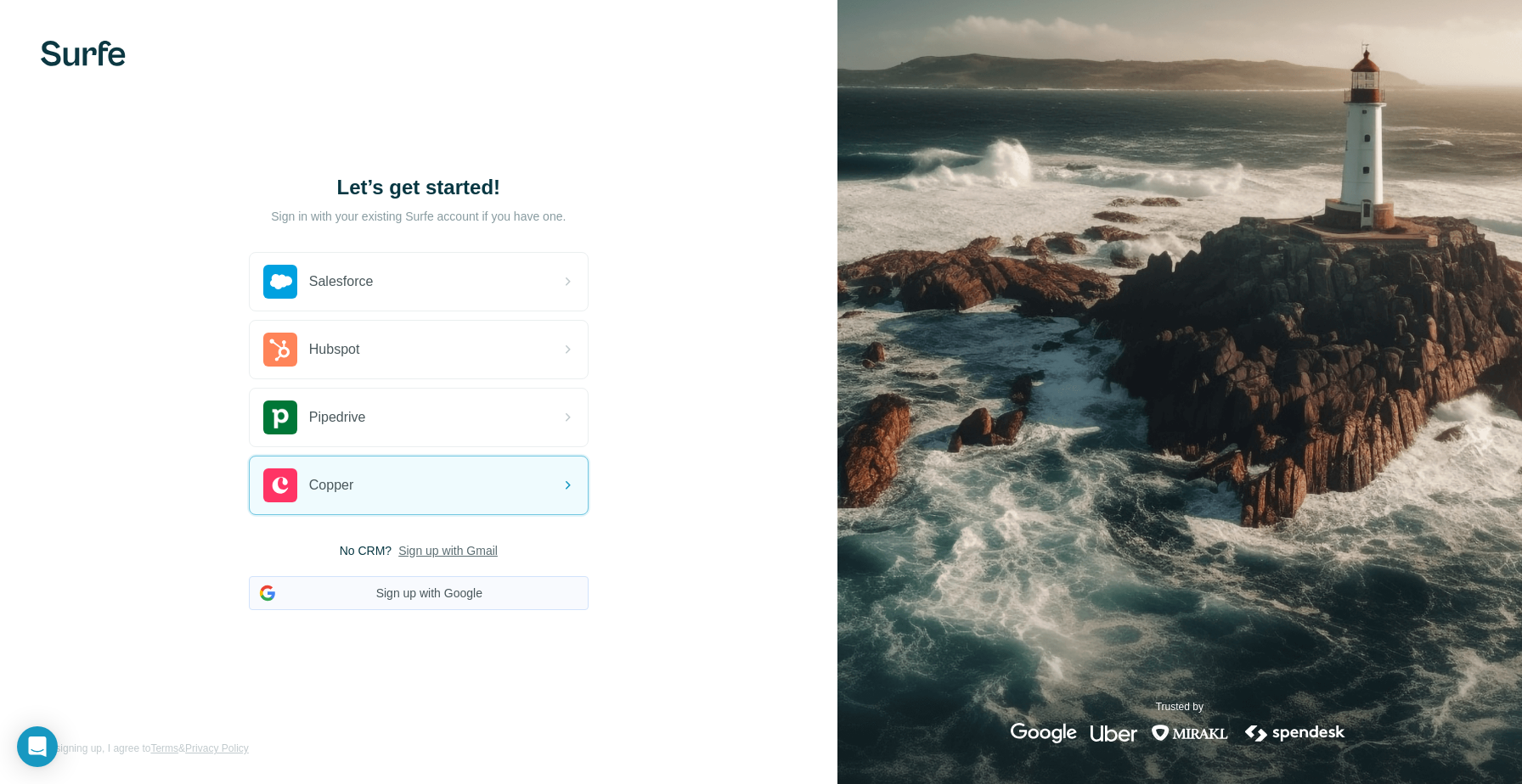
click at [422, 591] on button "Sign up with Google" at bounding box center [418, 594] width 340 height 34
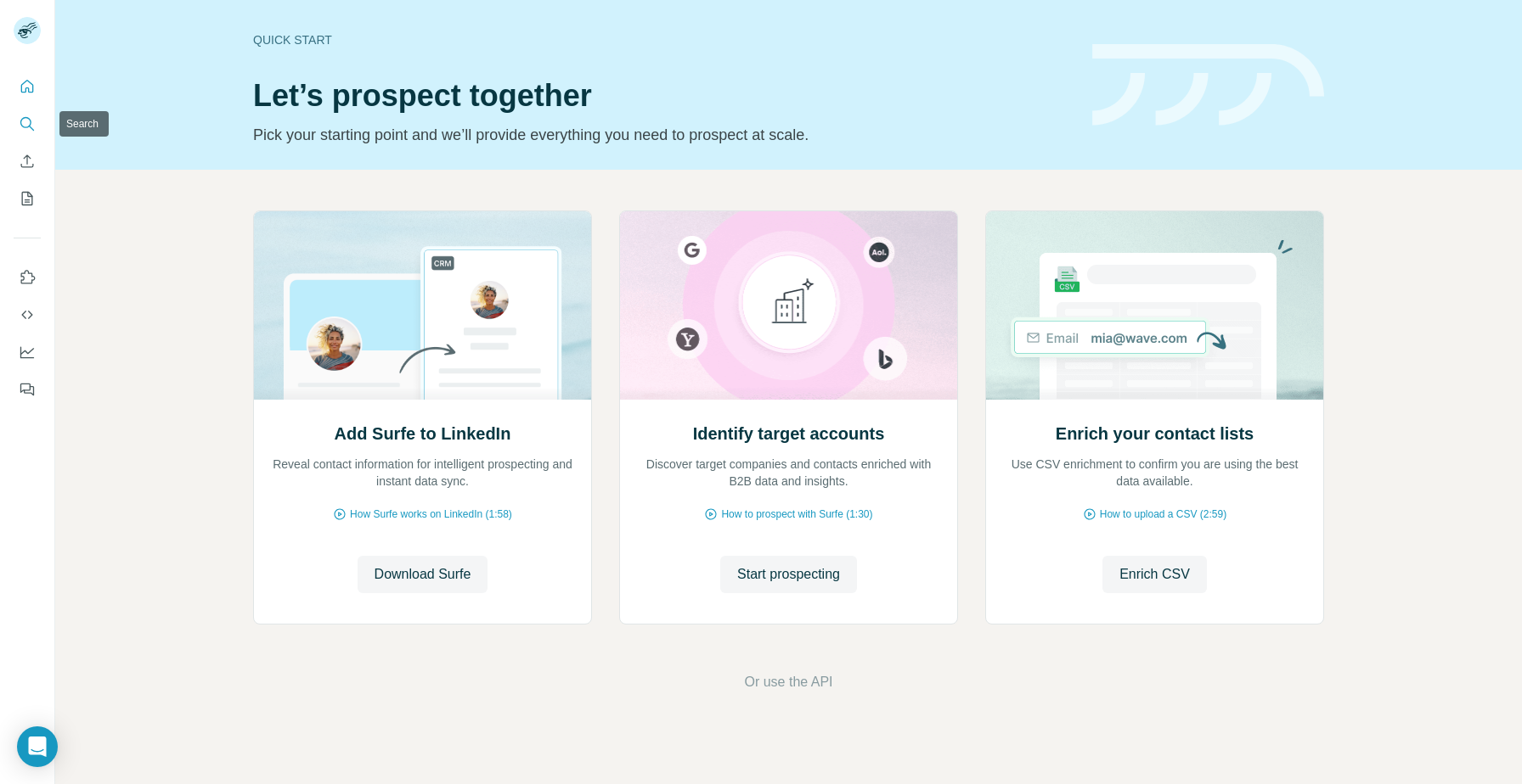
click at [30, 125] on icon "Search" at bounding box center [26, 123] width 11 height 11
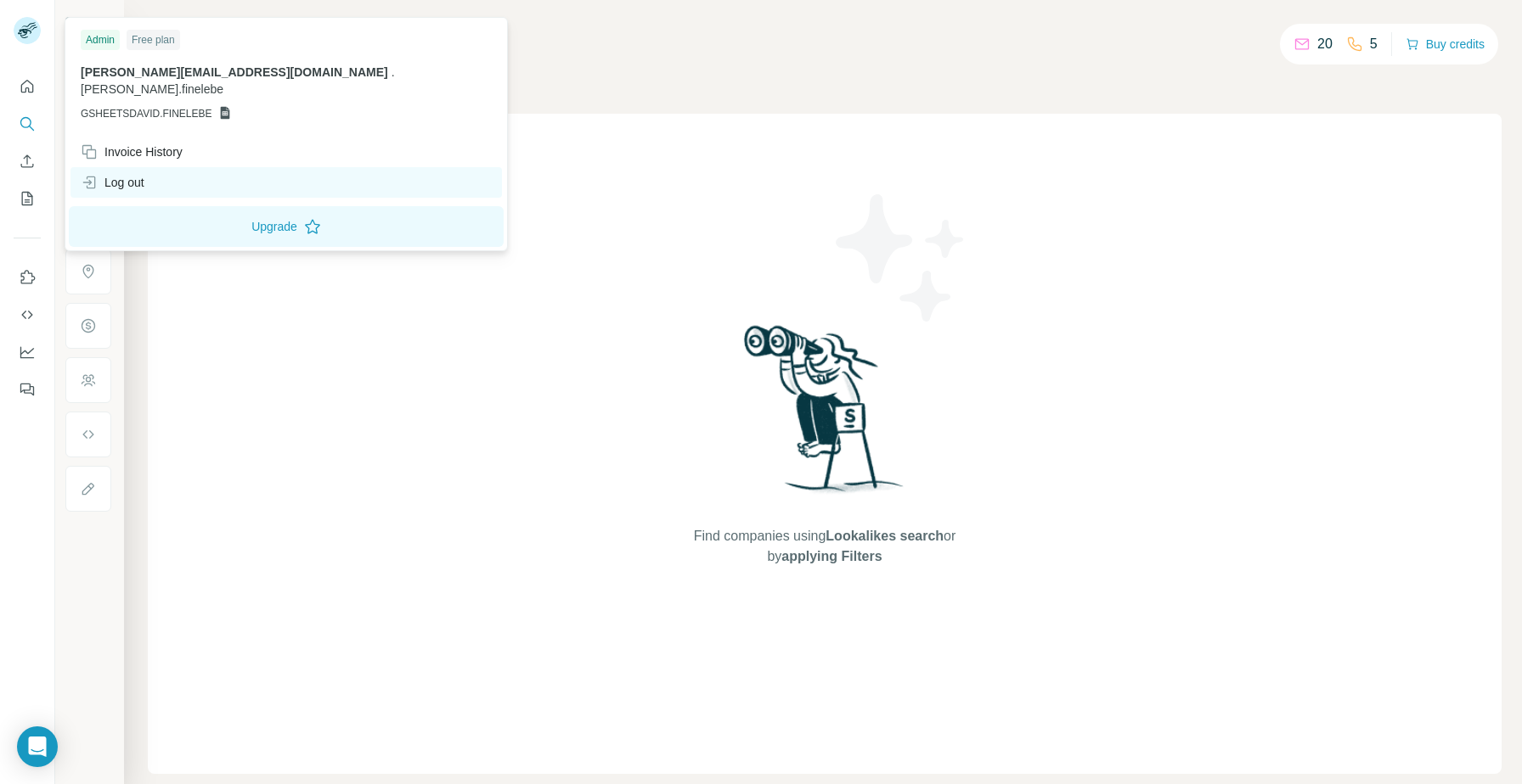
click at [190, 167] on div "Log out" at bounding box center [286, 183] width 431 height 30
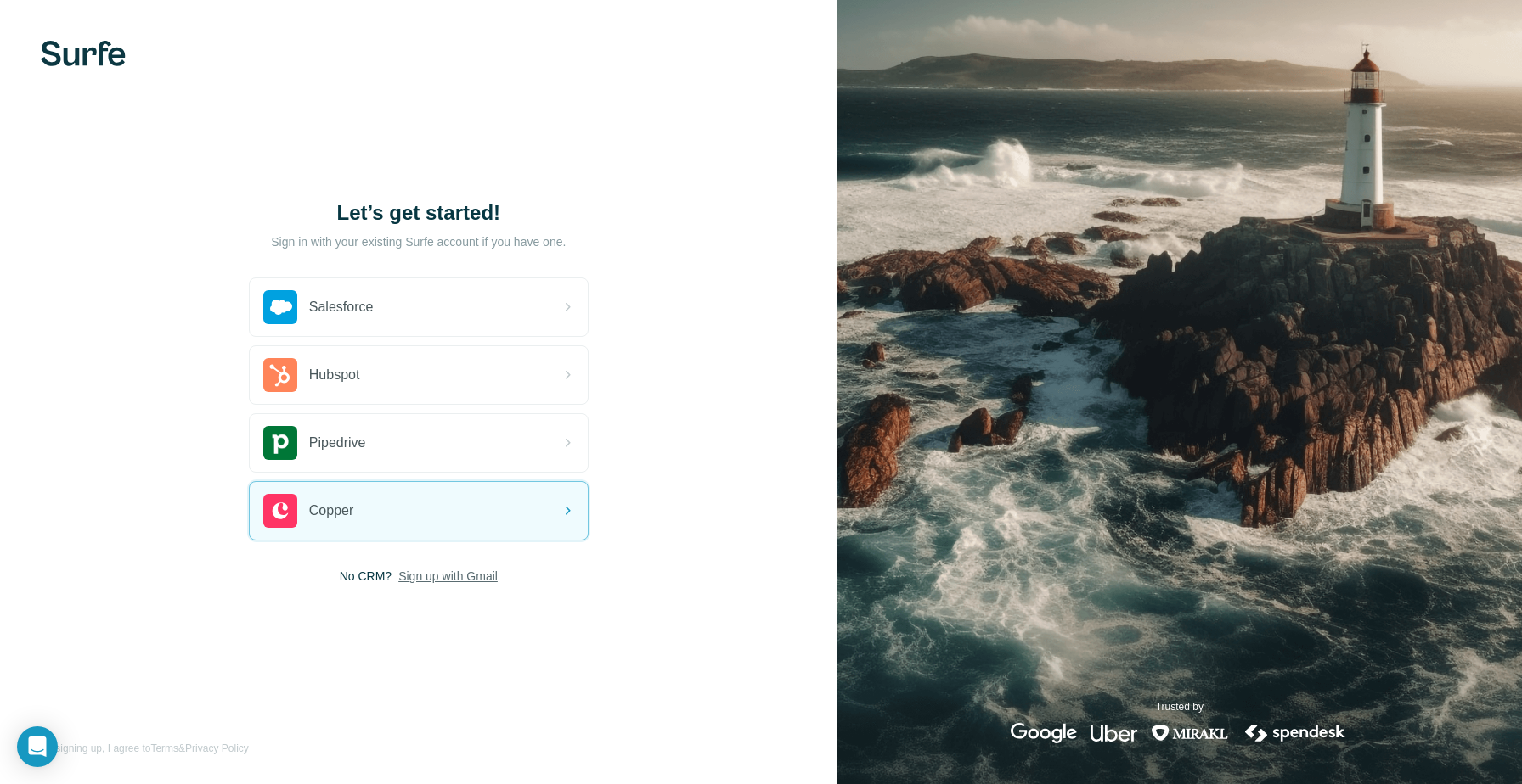
click at [452, 570] on span "Sign up with Gmail" at bounding box center [447, 577] width 99 height 17
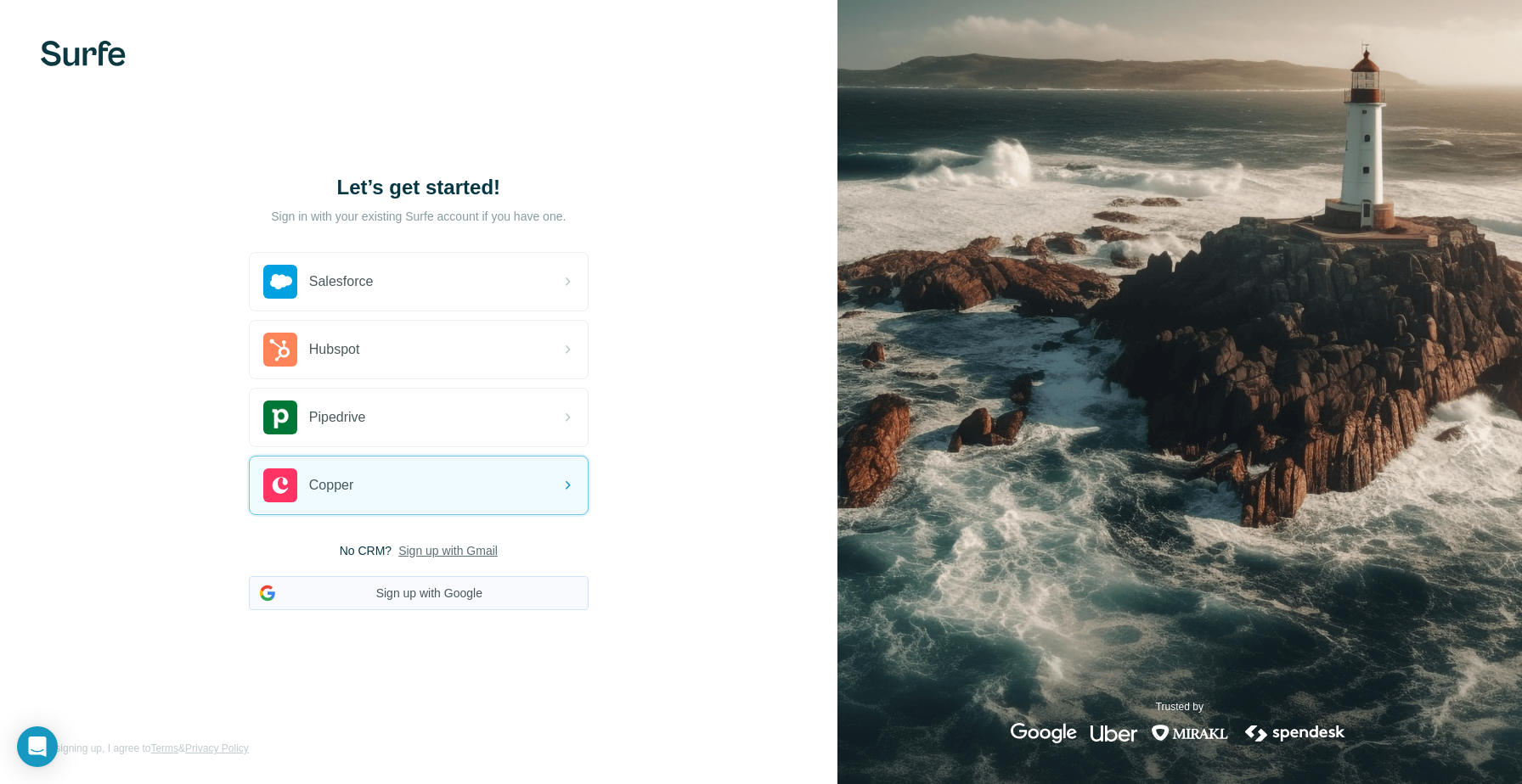
click at [451, 577] on button "Sign up with Google" at bounding box center [418, 594] width 340 height 34
